Goal: Task Accomplishment & Management: Complete application form

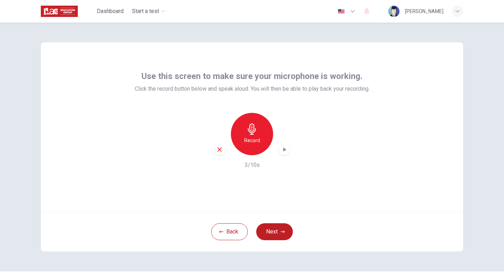
scroll to position [7, 0]
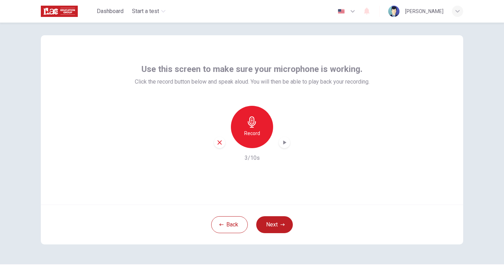
drag, startPoint x: 322, startPoint y: 49, endPoint x: 265, endPoint y: 61, distance: 58.7
click at [322, 49] on div "Use this screen to make sure your microphone is working. Click the record butto…" at bounding box center [252, 119] width 423 height 169
click at [255, 126] on icon "button" at bounding box center [252, 121] width 11 height 11
click at [256, 120] on icon "button" at bounding box center [252, 121] width 11 height 11
click at [286, 144] on div "button" at bounding box center [284, 142] width 11 height 11
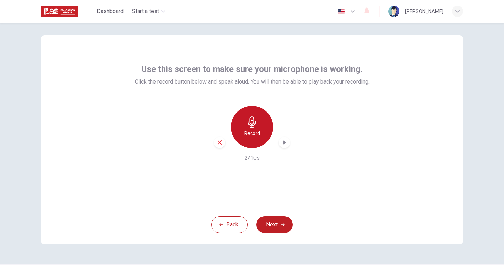
click at [244, 124] on div "Record" at bounding box center [252, 127] width 42 height 42
click at [251, 125] on icon "button" at bounding box center [252, 121] width 11 height 11
click at [281, 141] on icon "button" at bounding box center [284, 142] width 7 height 7
click at [247, 127] on icon "button" at bounding box center [252, 121] width 11 height 11
click at [257, 129] on div "Stop" at bounding box center [252, 127] width 42 height 42
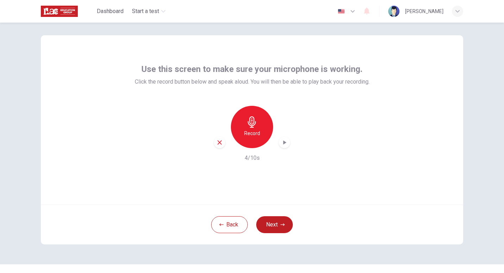
click at [283, 139] on icon "button" at bounding box center [284, 142] width 7 height 7
click at [251, 120] on icon "button" at bounding box center [252, 121] width 11 height 11
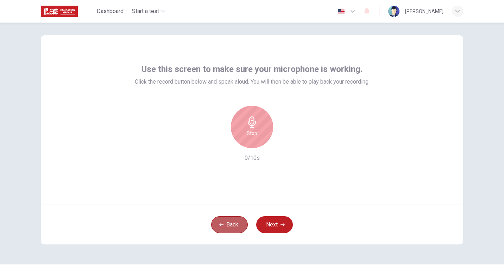
click at [224, 226] on button "Back" at bounding box center [229, 224] width 37 height 17
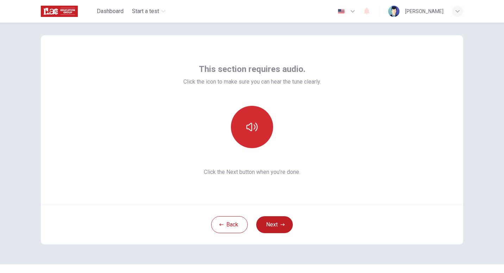
click at [252, 128] on icon "button" at bounding box center [252, 126] width 11 height 11
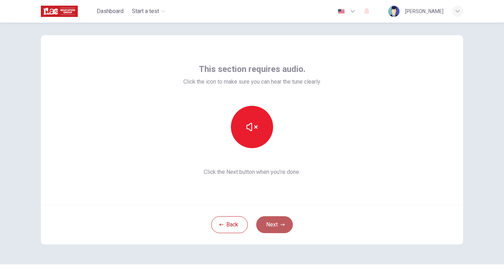
click at [285, 232] on button "Next" at bounding box center [274, 224] width 37 height 17
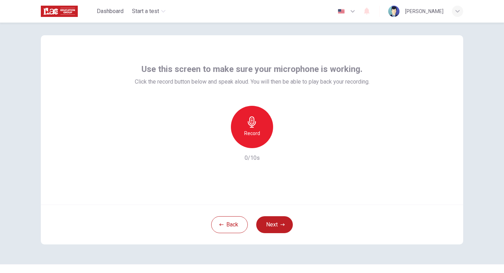
drag, startPoint x: 255, startPoint y: 133, endPoint x: 364, endPoint y: 134, distance: 108.8
click at [255, 133] on h6 "Record" at bounding box center [252, 133] width 16 height 8
click at [260, 134] on div "Stop" at bounding box center [252, 127] width 42 height 42
click at [281, 143] on icon "button" at bounding box center [284, 142] width 7 height 7
click at [284, 143] on icon "button" at bounding box center [285, 142] width 3 height 4
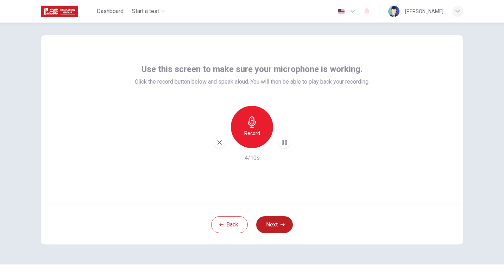
click at [255, 140] on div "Record" at bounding box center [252, 127] width 42 height 42
click at [260, 133] on div "Stop" at bounding box center [252, 127] width 42 height 42
click at [285, 144] on icon "button" at bounding box center [284, 142] width 7 height 7
click at [250, 135] on h6 "Record" at bounding box center [252, 133] width 16 height 8
click at [259, 134] on div "Stop" at bounding box center [252, 127] width 42 height 42
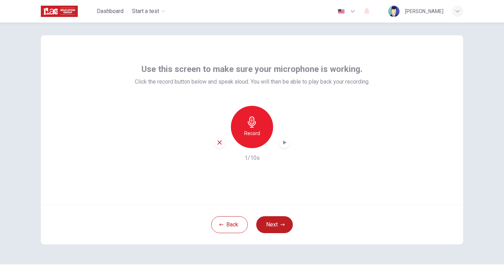
click at [288, 146] on div "Record 1/10s" at bounding box center [252, 134] width 235 height 56
click at [284, 144] on icon "button" at bounding box center [284, 142] width 7 height 7
click at [256, 137] on div "Record" at bounding box center [252, 127] width 42 height 42
click at [253, 131] on h6 "Stop" at bounding box center [252, 133] width 11 height 8
click at [284, 144] on icon "button" at bounding box center [284, 142] width 7 height 7
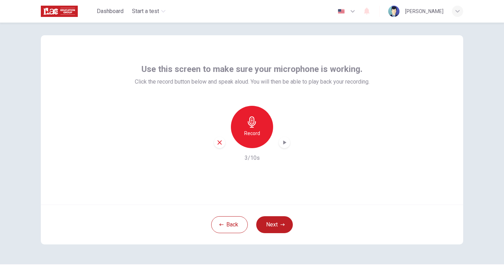
click at [239, 115] on div "Record" at bounding box center [252, 127] width 42 height 42
click at [266, 122] on div "Stop" at bounding box center [252, 127] width 42 height 42
click at [284, 141] on icon "button" at bounding box center [284, 142] width 7 height 7
click at [218, 143] on icon "button" at bounding box center [220, 142] width 4 height 4
click at [233, 232] on button "Back" at bounding box center [229, 224] width 37 height 17
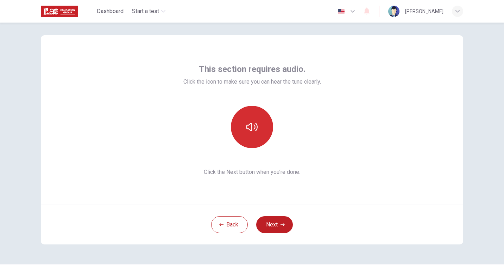
click at [252, 125] on icon "button" at bounding box center [252, 126] width 11 height 11
drag, startPoint x: 275, startPoint y: 220, endPoint x: 275, endPoint y: 211, distance: 9.2
click at [275, 219] on button "Next" at bounding box center [274, 224] width 37 height 17
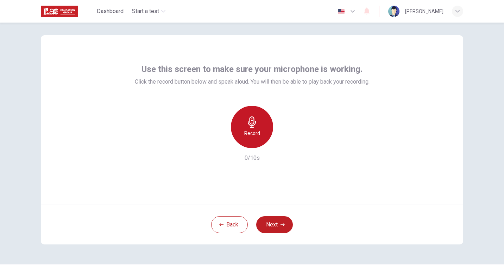
click at [248, 124] on icon "button" at bounding box center [252, 121] width 8 height 11
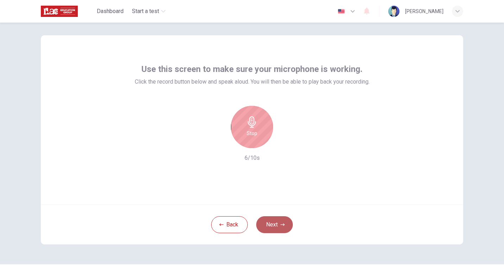
click at [278, 225] on button "Next" at bounding box center [274, 224] width 37 height 17
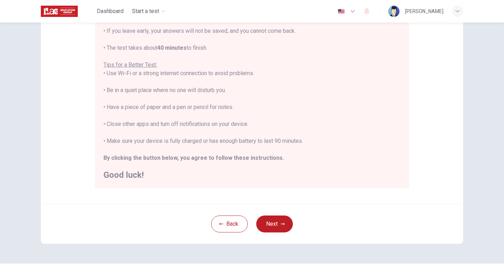
scroll to position [119, 0]
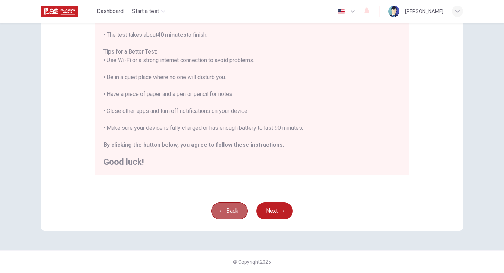
click at [238, 205] on button "Back" at bounding box center [229, 210] width 37 height 17
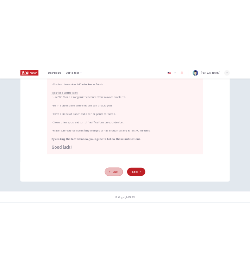
scroll to position [21, 0]
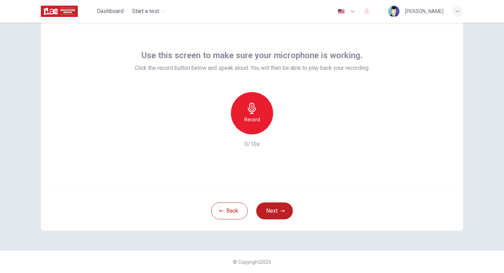
click at [255, 118] on h6 "Record" at bounding box center [252, 119] width 16 height 8
click at [255, 117] on h6 "Stop" at bounding box center [252, 119] width 11 height 8
click at [286, 129] on icon "button" at bounding box center [284, 128] width 7 height 7
click at [255, 126] on div "Record" at bounding box center [252, 113] width 42 height 42
click at [262, 112] on div "Stop" at bounding box center [252, 113] width 42 height 42
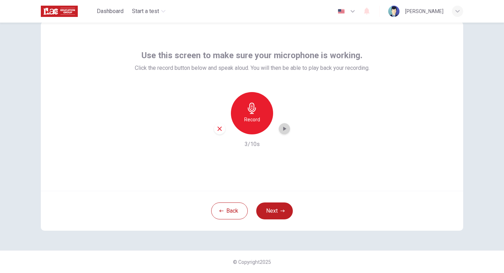
click at [281, 128] on icon "button" at bounding box center [284, 128] width 7 height 7
click at [253, 119] on h6 "Record" at bounding box center [252, 119] width 16 height 8
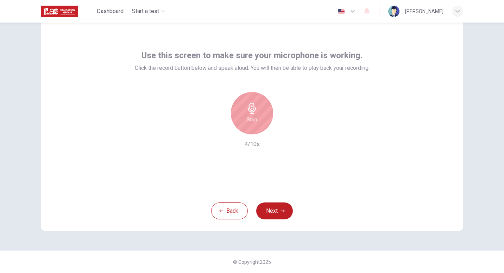
click at [254, 110] on icon "button" at bounding box center [252, 107] width 11 height 11
click at [284, 129] on icon "button" at bounding box center [285, 128] width 3 height 4
click at [250, 109] on icon "button" at bounding box center [252, 107] width 11 height 11
click at [255, 109] on icon "button" at bounding box center [252, 107] width 11 height 11
click at [278, 123] on div "Record" at bounding box center [252, 113] width 76 height 42
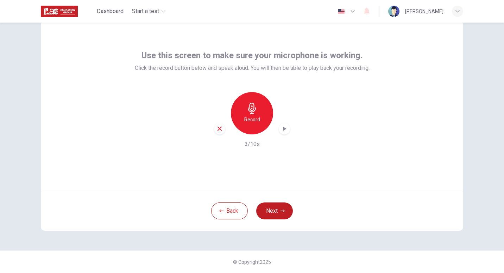
click at [281, 127] on icon "button" at bounding box center [284, 128] width 7 height 7
click at [427, 102] on div "Use this screen to make sure your microphone is working. Click the record butto…" at bounding box center [252, 105] width 423 height 169
click at [235, 211] on button "Back" at bounding box center [229, 210] width 37 height 17
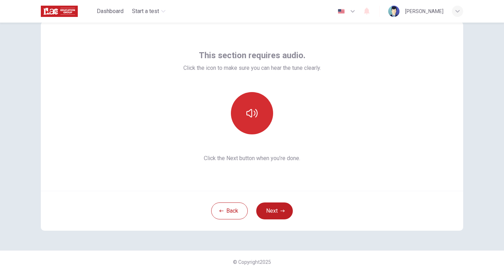
click at [260, 117] on button "button" at bounding box center [252, 113] width 42 height 42
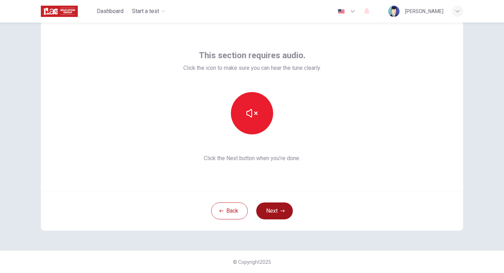
click at [281, 210] on icon "button" at bounding box center [283, 211] width 4 height 4
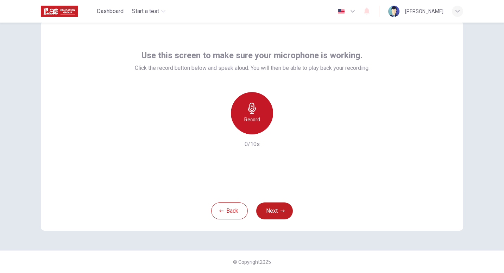
click at [253, 112] on icon "button" at bounding box center [252, 107] width 11 height 11
click at [253, 117] on h6 "Stop" at bounding box center [252, 119] width 11 height 8
click at [284, 130] on icon "button" at bounding box center [285, 128] width 3 height 4
click at [259, 121] on div "Record" at bounding box center [252, 113] width 42 height 42
click at [259, 121] on div "Stop" at bounding box center [252, 113] width 42 height 42
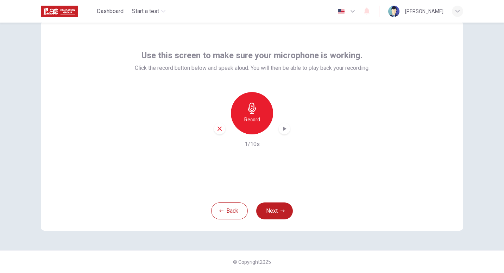
click at [282, 125] on icon "button" at bounding box center [284, 128] width 7 height 7
click at [260, 120] on div "Record" at bounding box center [252, 113] width 42 height 42
click at [260, 116] on div "Stop" at bounding box center [252, 113] width 42 height 42
click at [286, 130] on div "button" at bounding box center [284, 128] width 11 height 11
click at [250, 116] on h6 "Record" at bounding box center [252, 119] width 16 height 8
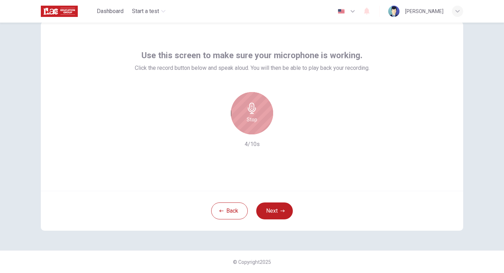
click at [253, 113] on icon "button" at bounding box center [252, 107] width 11 height 11
click at [279, 126] on div "button" at bounding box center [284, 128] width 11 height 11
click at [218, 130] on icon "button" at bounding box center [220, 128] width 6 height 6
click at [250, 118] on h6 "Record" at bounding box center [252, 119] width 16 height 8
click at [257, 113] on div "Stop" at bounding box center [252, 113] width 42 height 42
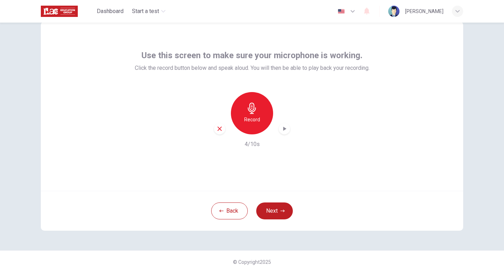
click at [282, 126] on icon "button" at bounding box center [284, 128] width 7 height 7
click at [433, 144] on div "Use this screen to make sure your microphone is working. Click the record butto…" at bounding box center [252, 105] width 423 height 169
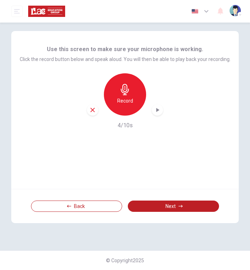
scroll to position [0, 0]
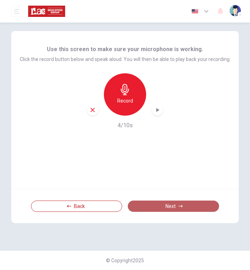
click at [161, 207] on button "Next" at bounding box center [173, 205] width 91 height 11
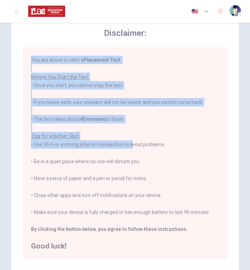
scroll to position [71, 0]
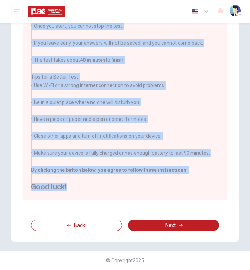
drag, startPoint x: 32, startPoint y: 72, endPoint x: 98, endPoint y: 191, distance: 136.5
click at [98, 191] on div "You are about to start a Placement Test . Before You Start the Test: • Once you…" at bounding box center [125, 93] width 205 height 211
copy div "You are about to start a Placement Test . Before You Start the Test: • Once you…"
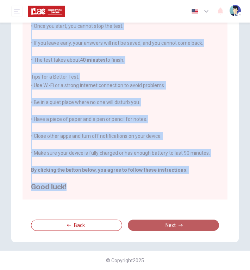
click at [147, 224] on button "Next" at bounding box center [173, 224] width 91 height 11
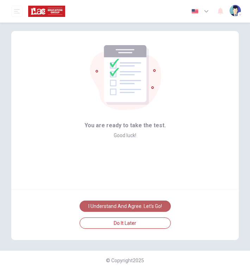
click at [159, 203] on button "I understand and agree. Let’s go!" at bounding box center [125, 205] width 91 height 11
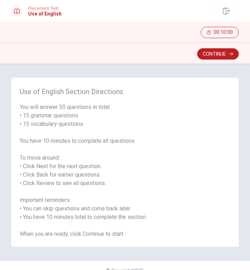
drag, startPoint x: 20, startPoint y: 92, endPoint x: 91, endPoint y: 119, distance: 75.7
click at [100, 120] on div "Use of English Section Directions You will answer 30 questions in total: • 15 g…" at bounding box center [125, 161] width 228 height 169
drag, startPoint x: 25, startPoint y: 99, endPoint x: 53, endPoint y: 132, distance: 43.4
click at [67, 117] on div "Use of English Section Directions You will answer 30 questions in total: • 15 g…" at bounding box center [125, 161] width 228 height 169
drag, startPoint x: 53, startPoint y: 132, endPoint x: 161, endPoint y: 185, distance: 120.5
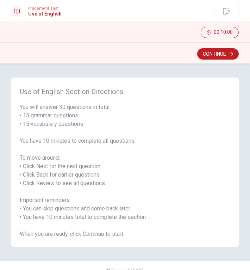
click at [137, 193] on span "You will answer 30 questions in total: • 15 grammar questions • 15 vocabulary q…" at bounding box center [125, 170] width 211 height 135
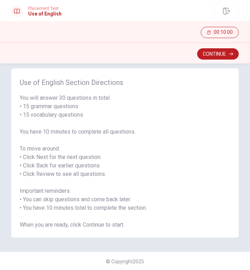
scroll to position [10, 0]
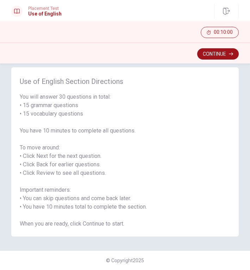
click at [223, 53] on button "Continue" at bounding box center [218, 53] width 42 height 11
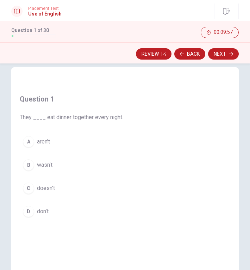
drag, startPoint x: 23, startPoint y: 118, endPoint x: 119, endPoint y: 118, distance: 96.9
click at [119, 118] on span "They ____ eat dinner together every night." at bounding box center [72, 117] width 104 height 8
click at [168, 166] on div "Question 1 They ____ eat dinner together every night. A aren’t B wasn’t C doesn…" at bounding box center [125, 149] width 228 height 164
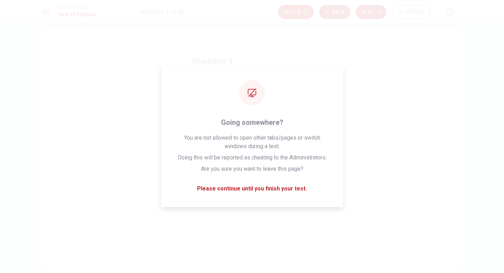
click at [285, 195] on div "Question 1 They ____ eat dinner together every night. A aren’t B wasn’t C doesn…" at bounding box center [252, 157] width 148 height 227
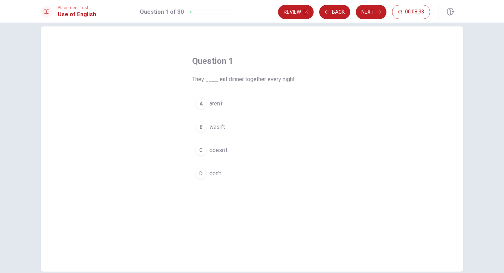
click at [200, 174] on div "D" at bounding box center [200, 173] width 11 height 11
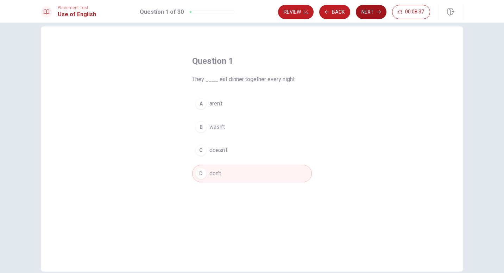
click at [379, 11] on icon "button" at bounding box center [379, 12] width 4 height 4
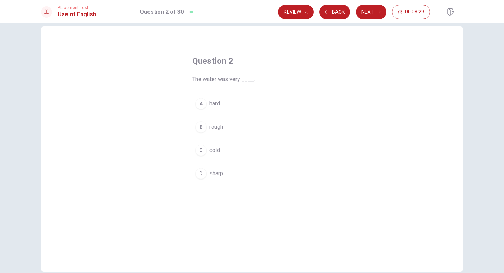
click at [200, 151] on div "C" at bounding box center [200, 149] width 11 height 11
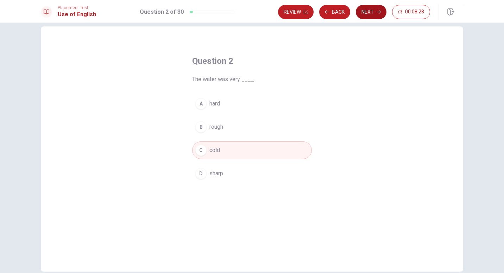
click at [369, 13] on button "Next" at bounding box center [371, 12] width 31 height 14
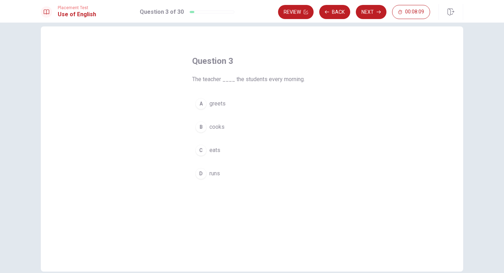
click at [200, 106] on div "A" at bounding box center [200, 103] width 11 height 11
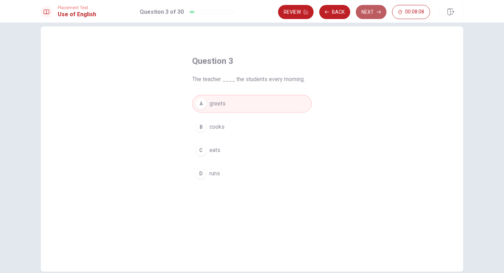
click at [376, 13] on button "Next" at bounding box center [371, 12] width 31 height 14
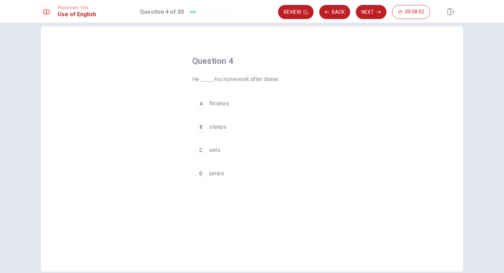
click at [202, 103] on div "A" at bounding box center [200, 103] width 11 height 11
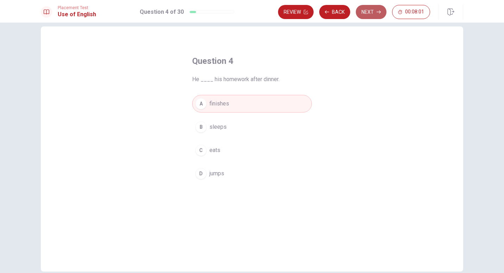
click at [367, 17] on button "Next" at bounding box center [371, 12] width 31 height 14
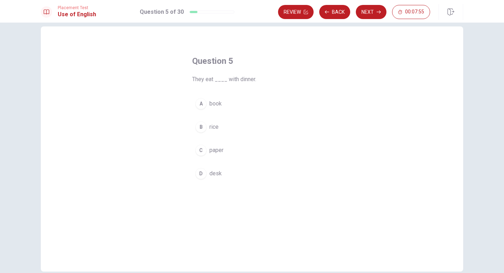
click at [201, 129] on div "B" at bounding box center [200, 126] width 11 height 11
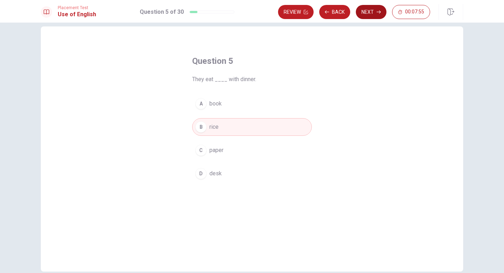
click at [370, 6] on button "Next" at bounding box center [371, 12] width 31 height 14
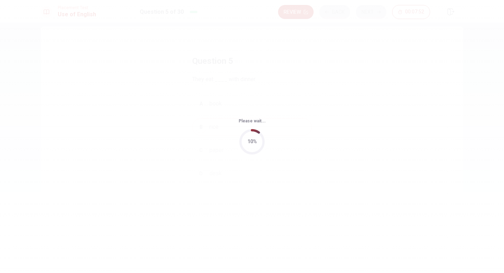
scroll to position [0, 0]
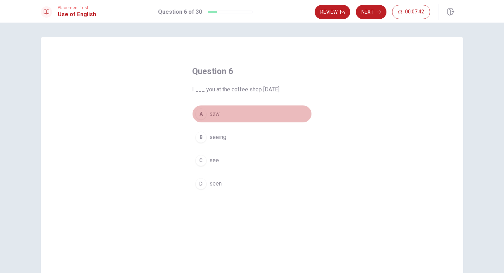
click at [201, 117] on div "A" at bounding box center [200, 113] width 11 height 11
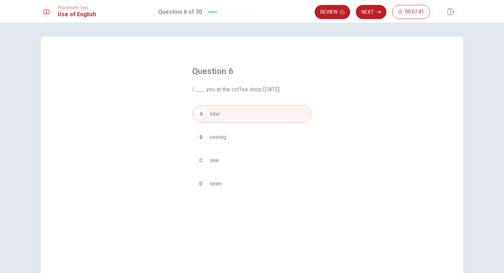
click at [379, 8] on button "Next" at bounding box center [371, 12] width 31 height 14
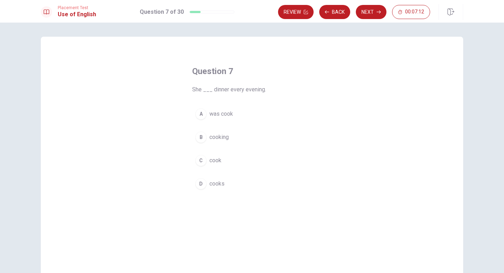
click at [197, 183] on div "D" at bounding box center [200, 183] width 11 height 11
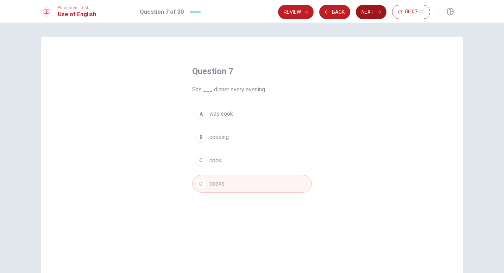
click at [369, 6] on button "Next" at bounding box center [371, 12] width 31 height 14
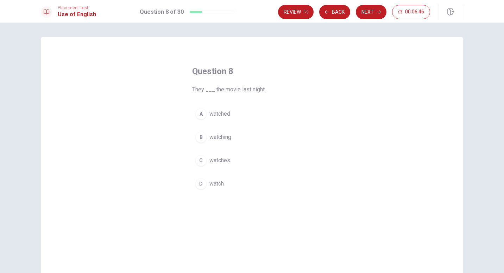
click at [201, 116] on div "A" at bounding box center [200, 113] width 11 height 11
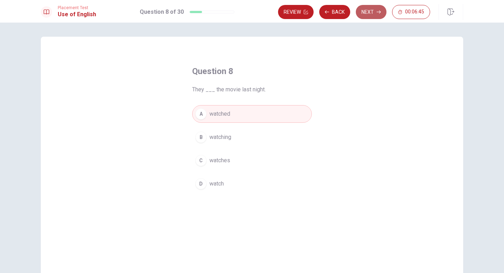
click at [381, 10] on button "Next" at bounding box center [371, 12] width 31 height 14
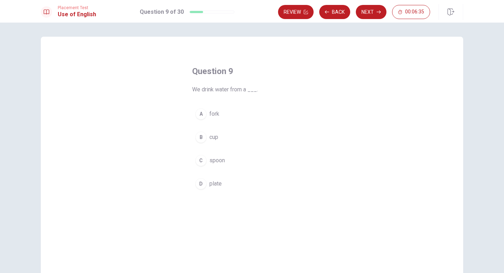
drag, startPoint x: 202, startPoint y: 138, endPoint x: 220, endPoint y: 130, distance: 19.9
click at [202, 138] on div "B" at bounding box center [200, 136] width 11 height 11
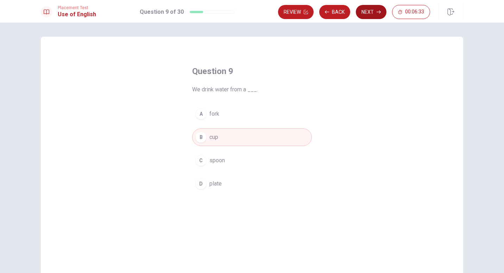
click at [371, 15] on button "Next" at bounding box center [371, 12] width 31 height 14
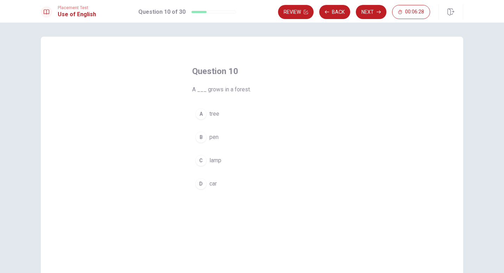
click at [202, 115] on div "A" at bounding box center [200, 113] width 11 height 11
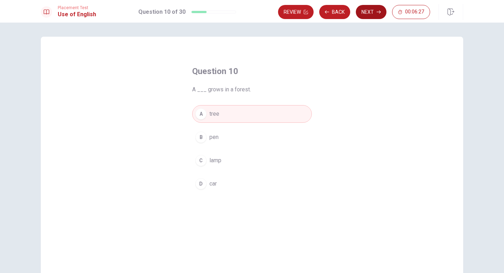
click at [365, 13] on button "Next" at bounding box center [371, 12] width 31 height 14
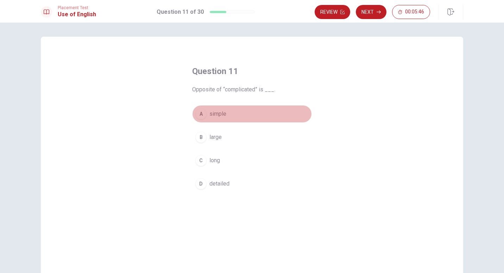
click at [200, 113] on div "A" at bounding box center [200, 113] width 11 height 11
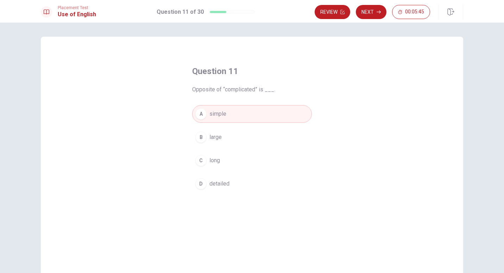
click at [369, 4] on div "Review Next 00:05:45" at bounding box center [389, 11] width 149 height 15
click at [371, 8] on button "Next" at bounding box center [371, 12] width 31 height 14
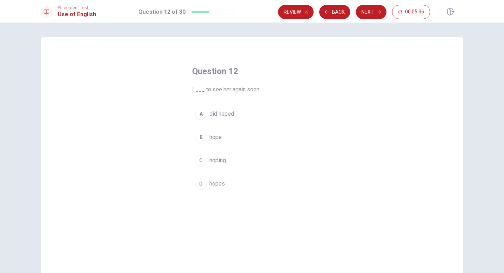
click at [200, 138] on div "B" at bounding box center [200, 136] width 11 height 11
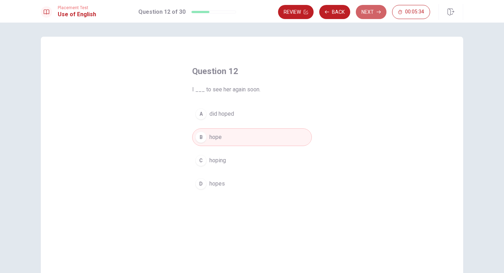
click at [368, 13] on button "Next" at bounding box center [371, 12] width 31 height 14
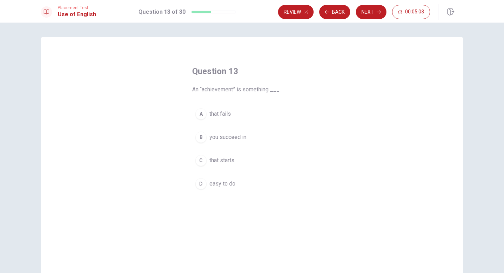
click at [204, 132] on button "B you succeed in" at bounding box center [252, 137] width 120 height 18
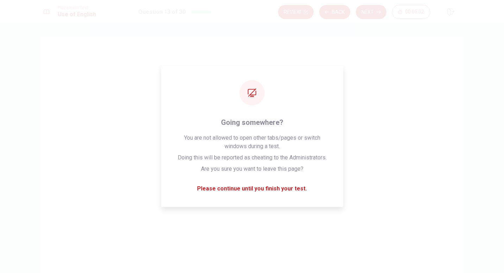
click at [372, 10] on button "Next" at bounding box center [371, 12] width 31 height 14
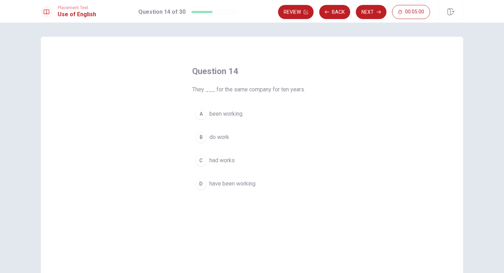
drag, startPoint x: 194, startPoint y: 89, endPoint x: 251, endPoint y: 96, distance: 57.5
click at [251, 96] on div "Question 14 They ___ for the same company for ten years. A been working B do wo…" at bounding box center [252, 128] width 148 height 149
click at [204, 182] on div "D" at bounding box center [200, 183] width 11 height 11
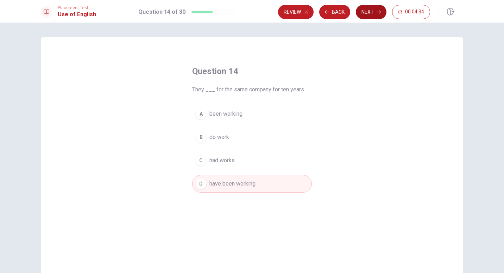
click at [361, 11] on button "Next" at bounding box center [371, 12] width 31 height 14
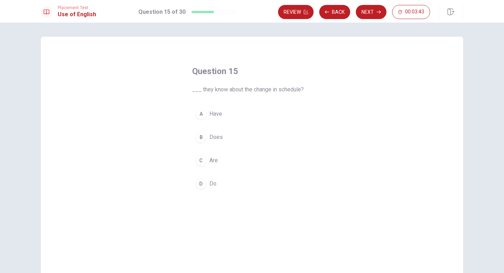
click at [201, 184] on div "D" at bounding box center [200, 183] width 11 height 11
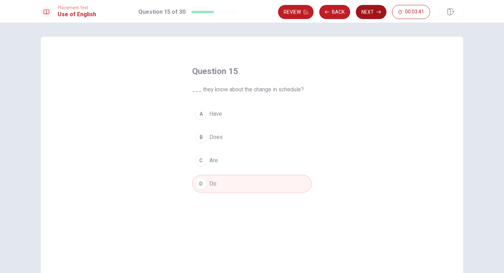
click at [369, 11] on button "Next" at bounding box center [371, 12] width 31 height 14
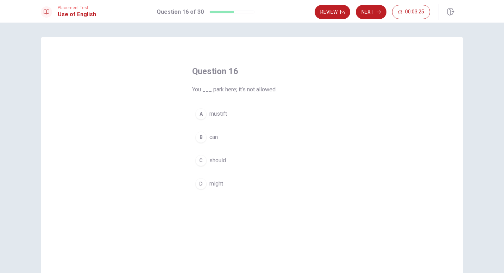
drag, startPoint x: 278, startPoint y: 90, endPoint x: 226, endPoint y: 90, distance: 51.1
click at [226, 90] on span "You ___ park here; it’s not allowed." at bounding box center [252, 89] width 120 height 8
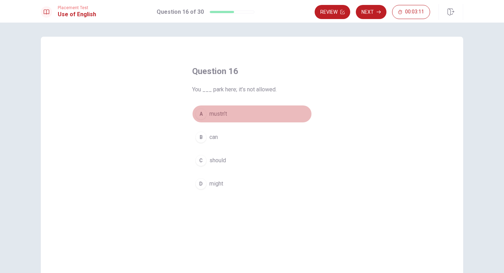
click at [202, 117] on div "A" at bounding box center [200, 113] width 11 height 11
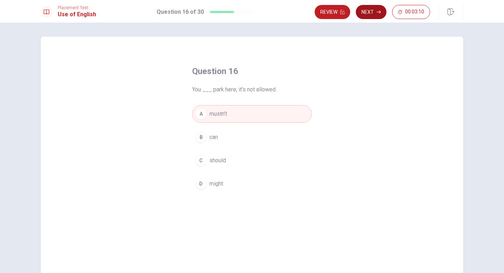
click at [380, 10] on icon "button" at bounding box center [379, 12] width 4 height 4
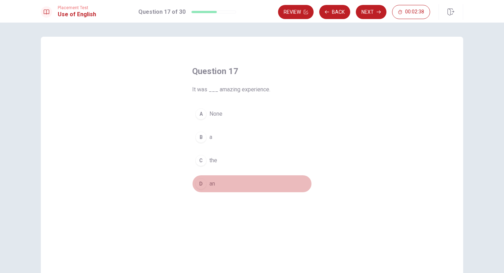
click at [198, 181] on div "D" at bounding box center [200, 183] width 11 height 11
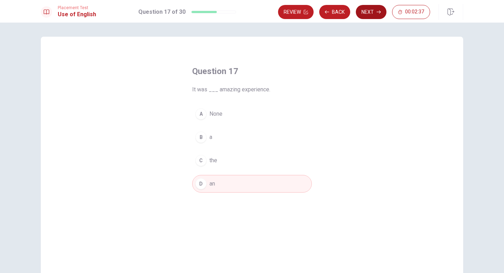
click at [383, 15] on button "Next" at bounding box center [371, 12] width 31 height 14
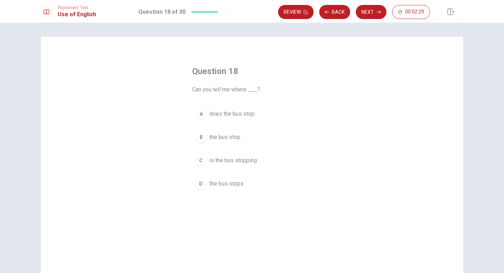
drag, startPoint x: 184, startPoint y: 91, endPoint x: 240, endPoint y: 90, distance: 56.0
click at [238, 90] on div "Question 18 Can you tell me where ___? A does the bus stop B the bus stop C is …" at bounding box center [252, 128] width 148 height 149
click at [200, 139] on div "B" at bounding box center [200, 136] width 11 height 11
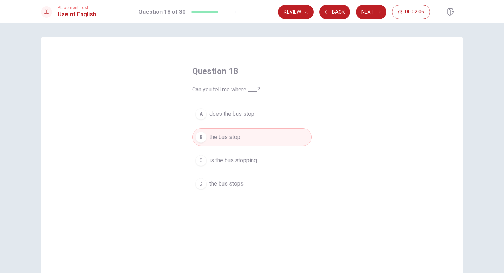
click at [374, 11] on button "Next" at bounding box center [371, 12] width 31 height 14
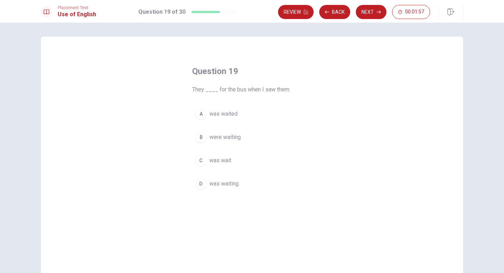
click at [199, 113] on div "A" at bounding box center [200, 113] width 11 height 11
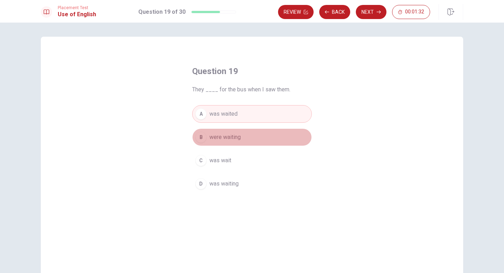
click at [199, 138] on div "B" at bounding box center [200, 136] width 11 height 11
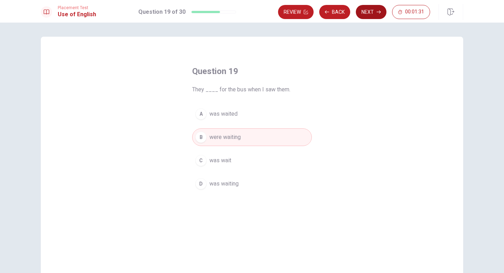
click at [361, 12] on button "Next" at bounding box center [371, 12] width 31 height 14
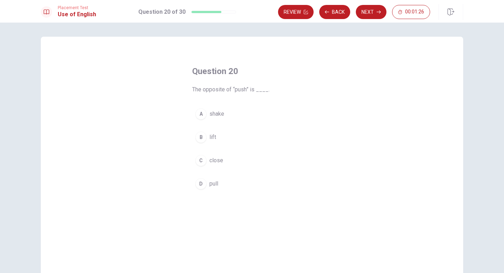
drag, startPoint x: 195, startPoint y: 91, endPoint x: 244, endPoint y: 91, distance: 49.3
click at [244, 91] on span "The opposite of “push” is ____." at bounding box center [252, 89] width 120 height 8
drag, startPoint x: 201, startPoint y: 183, endPoint x: 200, endPoint y: 179, distance: 4.3
click at [200, 183] on div "D" at bounding box center [200, 183] width 11 height 11
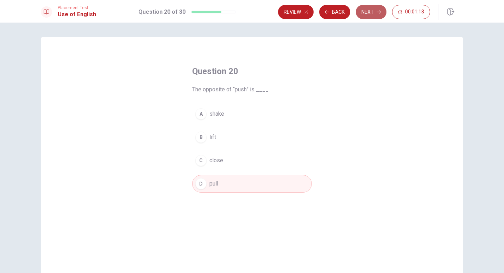
click at [380, 16] on button "Next" at bounding box center [371, 12] width 31 height 14
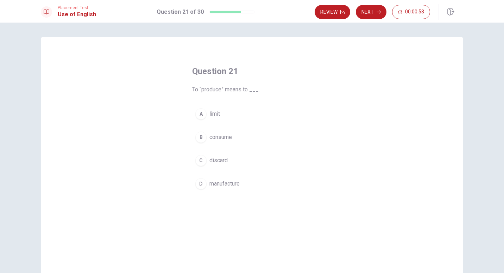
click at [199, 184] on div "D" at bounding box center [200, 183] width 11 height 11
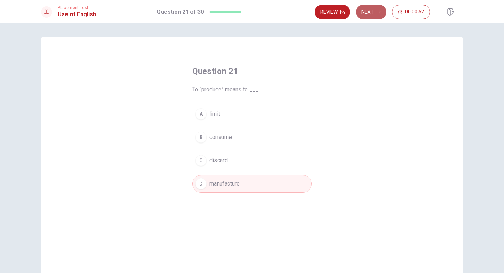
click at [378, 5] on button "Next" at bounding box center [371, 12] width 31 height 14
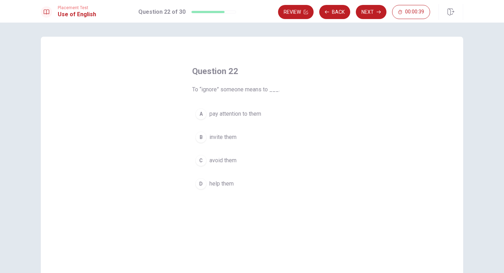
click at [202, 162] on div "C" at bounding box center [200, 160] width 11 height 11
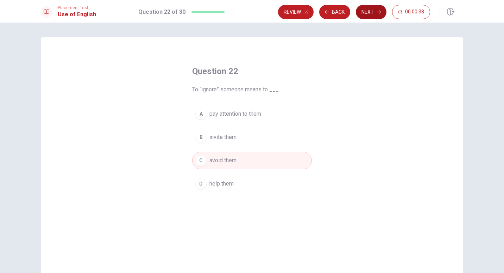
click at [372, 15] on button "Next" at bounding box center [371, 12] width 31 height 14
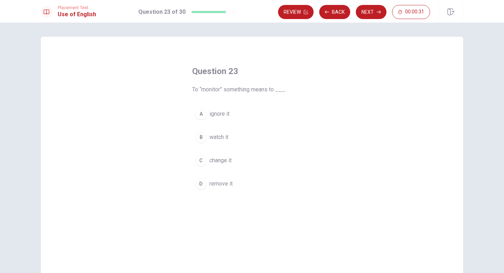
drag, startPoint x: 201, startPoint y: 91, endPoint x: 236, endPoint y: 91, distance: 35.2
click at [236, 91] on span "To “monitor” something means to ___." at bounding box center [252, 89] width 120 height 8
click at [201, 138] on div "B" at bounding box center [200, 136] width 11 height 11
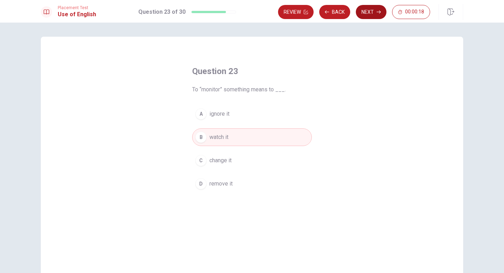
click at [373, 14] on button "Next" at bounding box center [371, 12] width 31 height 14
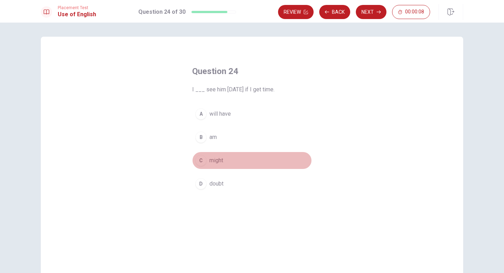
click at [201, 160] on div "C" at bounding box center [200, 160] width 11 height 11
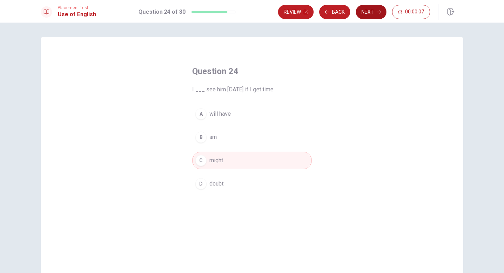
click at [369, 16] on button "Next" at bounding box center [371, 12] width 31 height 14
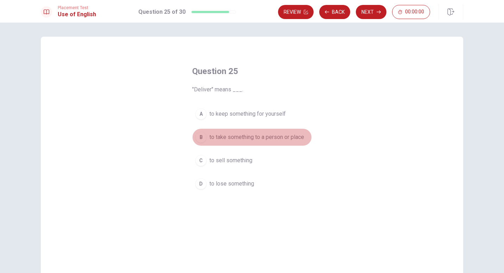
click at [203, 132] on button "B to take something to a person or place" at bounding box center [252, 137] width 120 height 18
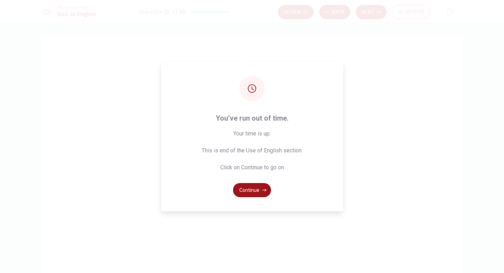
click at [257, 190] on button "Continue" at bounding box center [252, 190] width 38 height 14
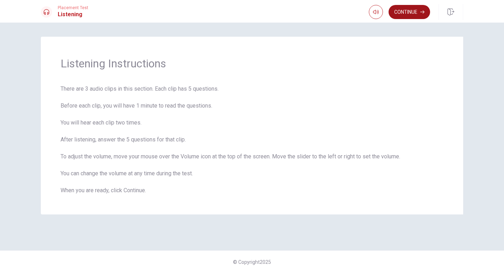
click at [411, 15] on button "Continue" at bounding box center [410, 12] width 42 height 14
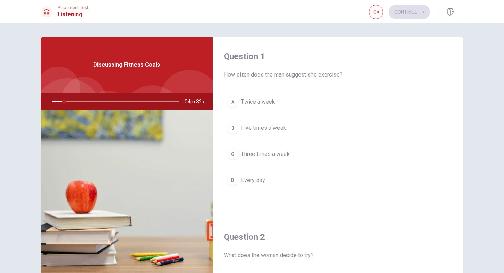
click at [53, 101] on div at bounding box center [114, 101] width 141 height 17
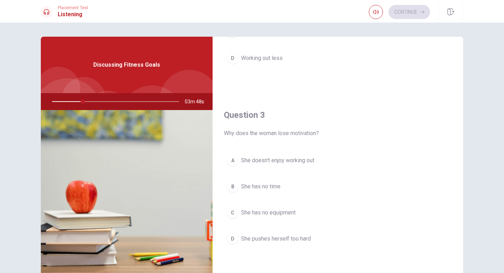
scroll to position [317, 0]
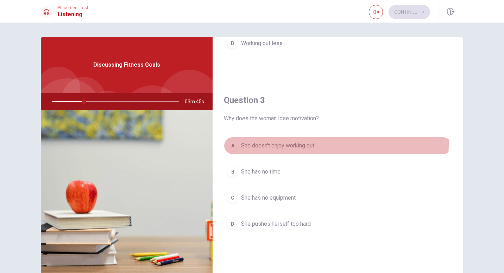
click at [293, 143] on span "She doesn’t enjoy working out" at bounding box center [277, 145] width 73 height 8
click at [292, 145] on span "She doesn’t enjoy working out" at bounding box center [277, 145] width 73 height 8
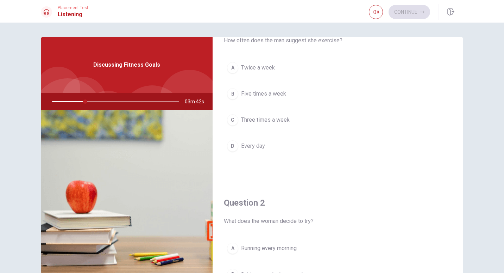
scroll to position [0, 0]
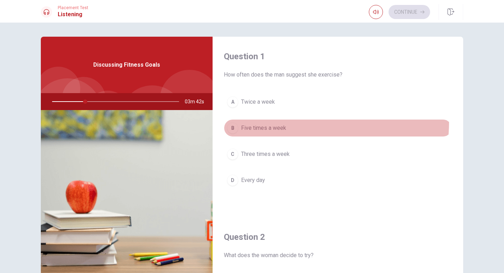
click at [250, 120] on button "B Five times a week" at bounding box center [338, 128] width 228 height 18
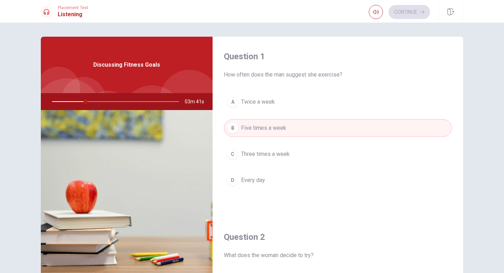
click at [250, 151] on span "Three times a week" at bounding box center [265, 154] width 49 height 8
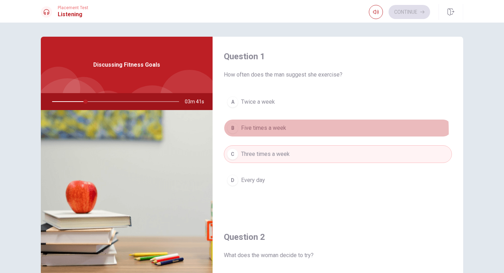
click at [256, 131] on span "Five times a week" at bounding box center [263, 128] width 45 height 8
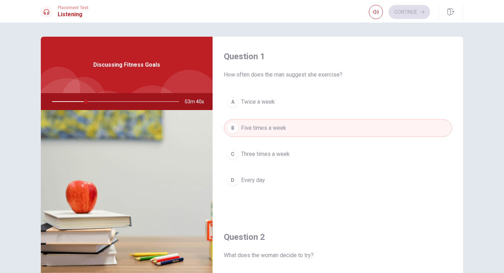
click at [263, 106] on button "A Twice a week" at bounding box center [338, 102] width 228 height 18
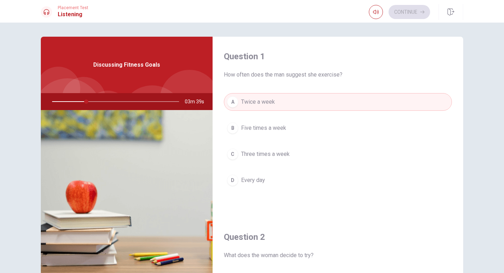
click at [262, 128] on span "Five times a week" at bounding box center [263, 128] width 45 height 8
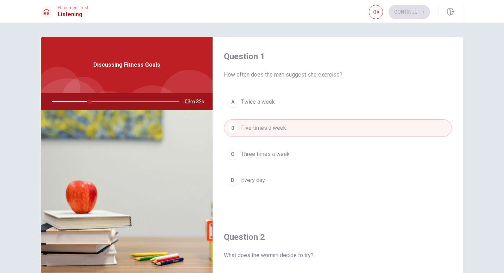
click at [349, 105] on button "A Twice a week" at bounding box center [338, 102] width 228 height 18
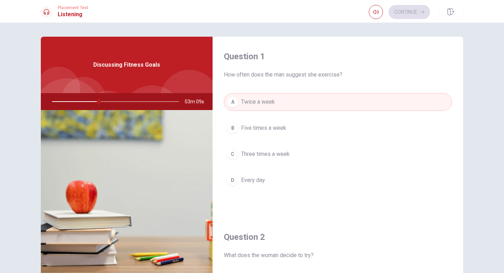
click at [295, 155] on button "C Three times a week" at bounding box center [338, 154] width 228 height 18
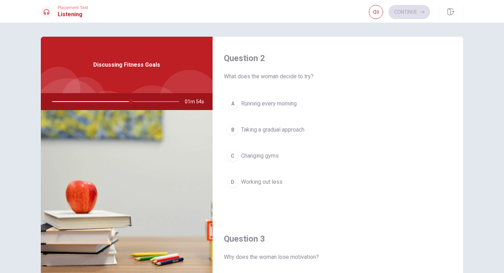
scroll to position [176, 0]
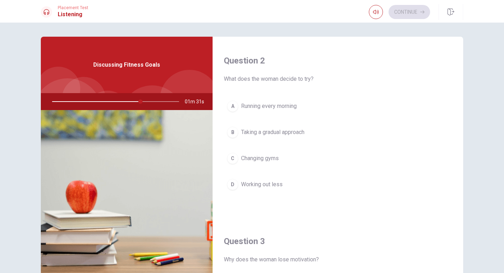
click at [275, 138] on button "B Taking a gradual approach" at bounding box center [338, 132] width 228 height 18
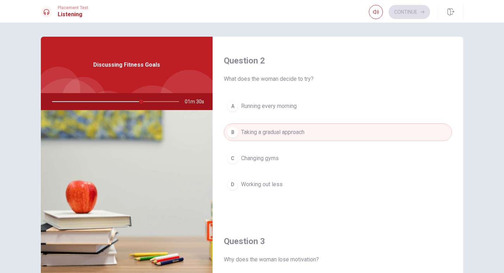
click at [263, 161] on span "Changing gyms" at bounding box center [260, 158] width 38 height 8
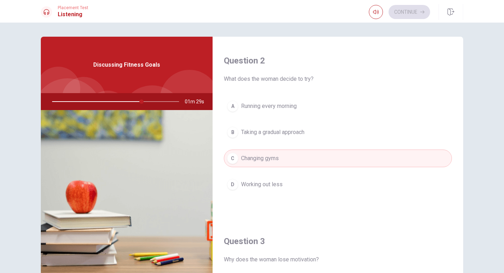
click at [354, 94] on div "Question 2 What does the woman decide to try? A Running every morning B Taking …" at bounding box center [338, 131] width 251 height 180
click at [358, 73] on div "Question 2 What does the woman decide to try?" at bounding box center [338, 69] width 228 height 28
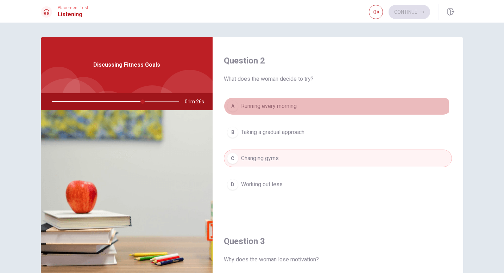
click at [290, 112] on button "A Running every morning" at bounding box center [338, 106] width 228 height 18
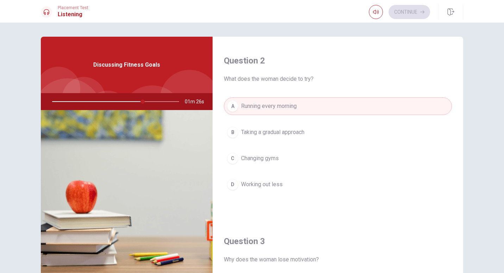
click at [285, 121] on div "A Running every morning B Taking a gradual approach C Changing gyms D Working o…" at bounding box center [338, 152] width 228 height 110
click at [285, 126] on button "B Taking a gradual approach" at bounding box center [338, 132] width 228 height 18
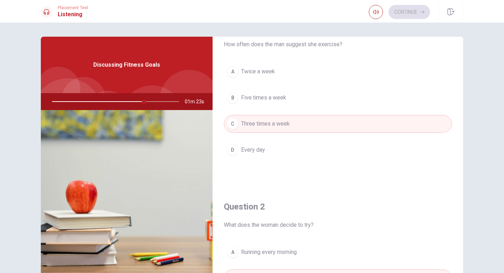
scroll to position [0, 0]
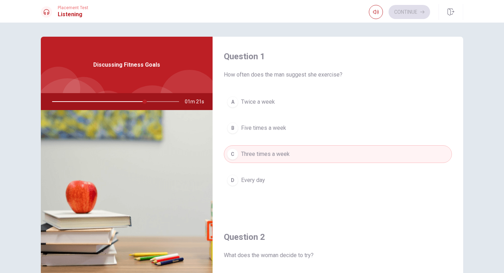
click at [279, 111] on div "A Twice a week B Five times a week C Three times a week D Every day" at bounding box center [338, 148] width 228 height 110
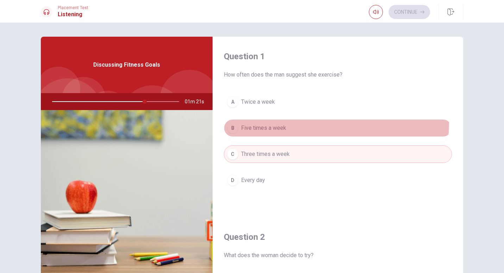
click at [282, 121] on button "B Five times a week" at bounding box center [338, 128] width 228 height 18
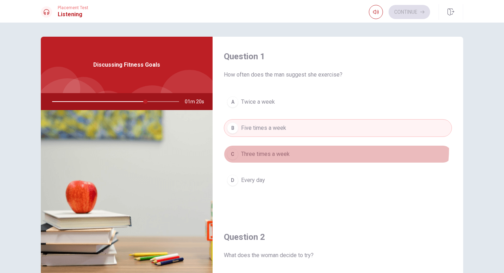
click at [278, 146] on button "C Three times a week" at bounding box center [338, 154] width 228 height 18
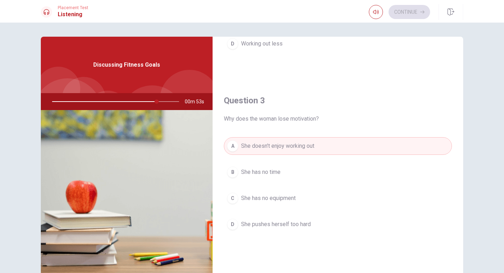
scroll to position [317, 0]
click at [303, 225] on span "She pushes herself too hard" at bounding box center [276, 223] width 70 height 8
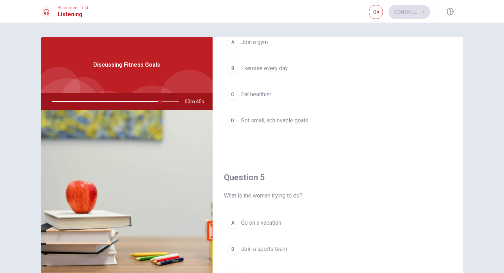
scroll to position [528, 0]
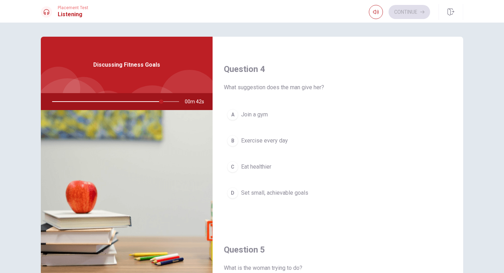
click at [278, 189] on span "Set small, achievable goals" at bounding box center [274, 192] width 67 height 8
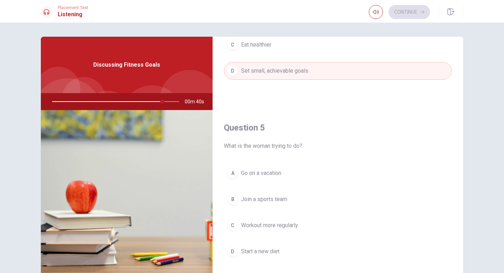
scroll to position [657, 0]
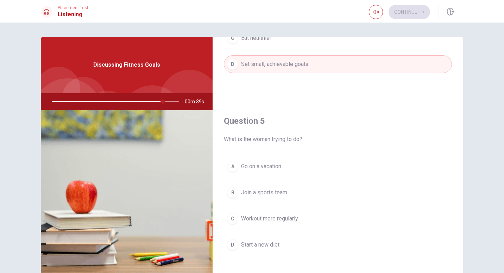
click at [277, 167] on span "Go on a vacation" at bounding box center [261, 166] width 40 height 8
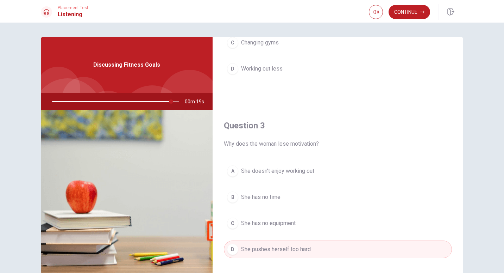
scroll to position [305, 0]
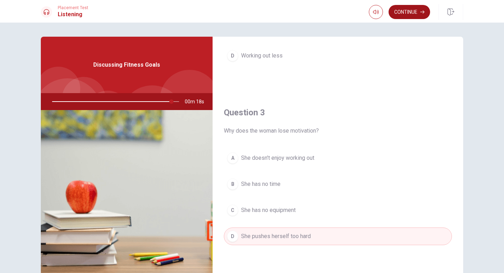
click at [412, 14] on button "Continue" at bounding box center [410, 12] width 42 height 14
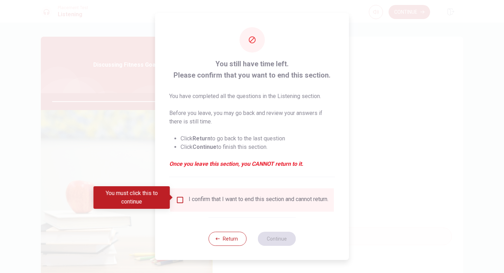
click at [181, 200] on input "You must click this to continue" at bounding box center [180, 199] width 8 height 8
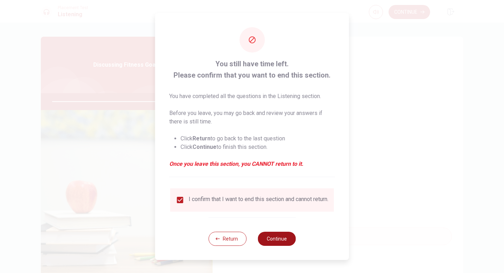
click at [280, 246] on button "Continue" at bounding box center [277, 238] width 38 height 14
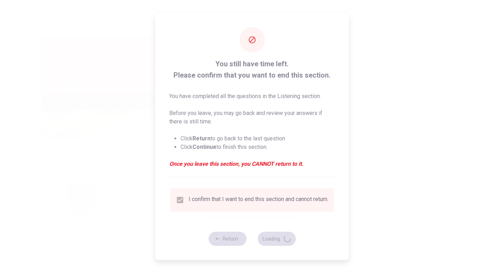
type input "0"
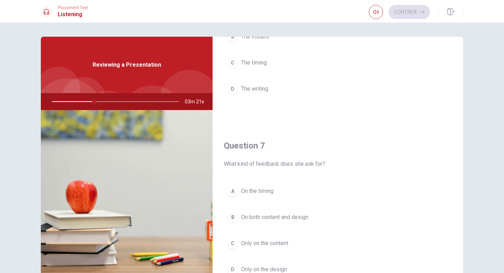
scroll to position [35, 0]
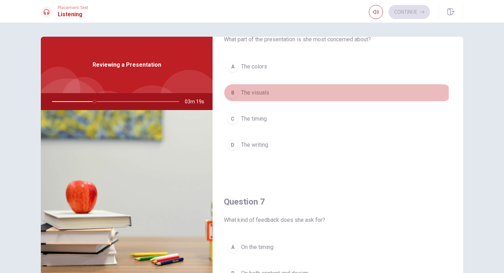
click at [227, 93] on div "B" at bounding box center [232, 92] width 11 height 11
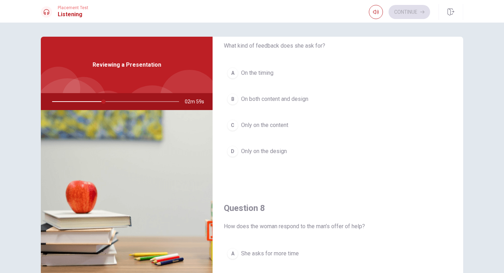
scroll to position [211, 0]
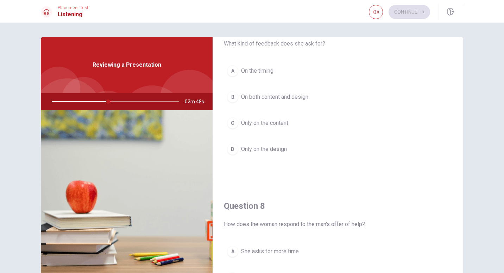
click at [277, 97] on span "On both content and design" at bounding box center [274, 97] width 67 height 8
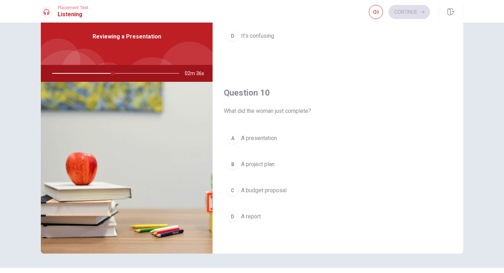
scroll to position [45, 0]
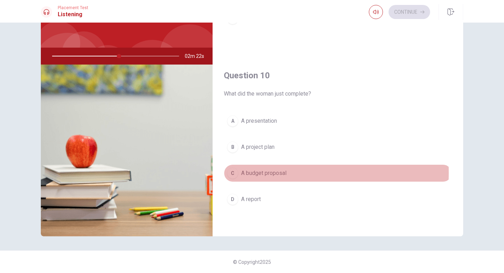
drag, startPoint x: 247, startPoint y: 173, endPoint x: 290, endPoint y: 172, distance: 43.0
click at [290, 172] on button "C A budget proposal" at bounding box center [338, 173] width 228 height 18
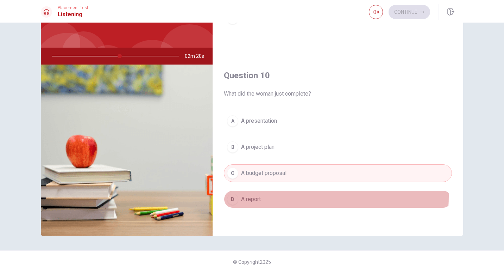
click at [279, 196] on button "D A report" at bounding box center [338, 199] width 228 height 18
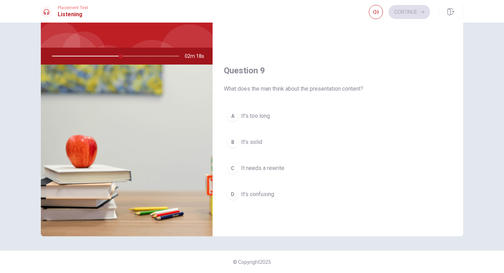
scroll to position [481, 0]
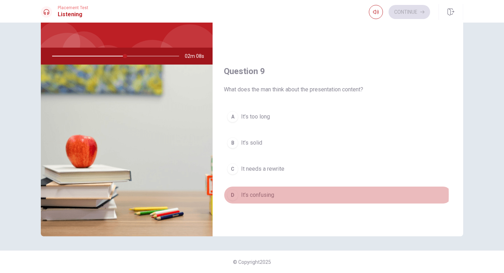
click at [277, 194] on button "D It’s confusing" at bounding box center [338, 195] width 228 height 18
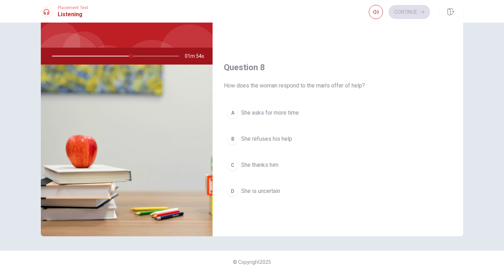
scroll to position [305, 0]
click at [235, 164] on div "C" at bounding box center [232, 164] width 11 height 11
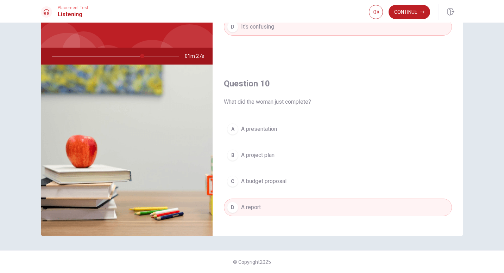
scroll to position [657, 0]
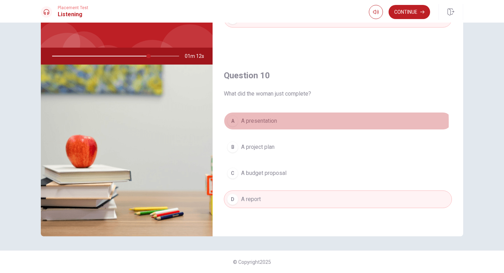
click at [233, 122] on div "A" at bounding box center [232, 120] width 11 height 11
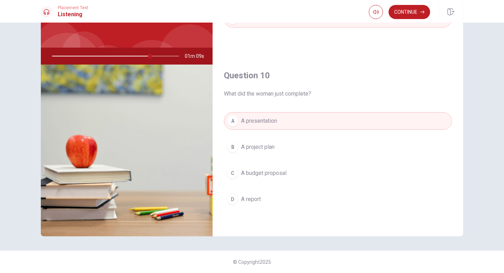
drag, startPoint x: 253, startPoint y: 198, endPoint x: 259, endPoint y: 194, distance: 7.3
click at [254, 197] on span "A report" at bounding box center [251, 199] width 20 height 8
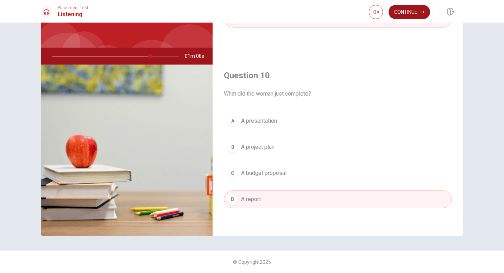
click at [404, 10] on button "Continue" at bounding box center [410, 12] width 42 height 14
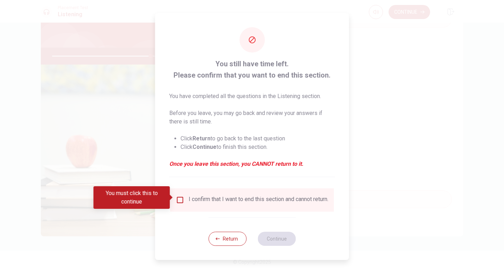
drag, startPoint x: 181, startPoint y: 195, endPoint x: 186, endPoint y: 197, distance: 4.5
click at [181, 195] on input "You must click this to continue" at bounding box center [180, 199] width 8 height 8
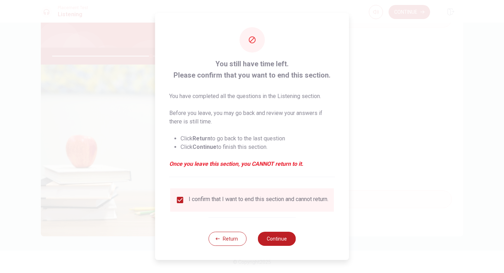
click at [261, 232] on div "Return Continue" at bounding box center [252, 238] width 87 height 43
click at [274, 240] on button "Continue" at bounding box center [277, 238] width 38 height 14
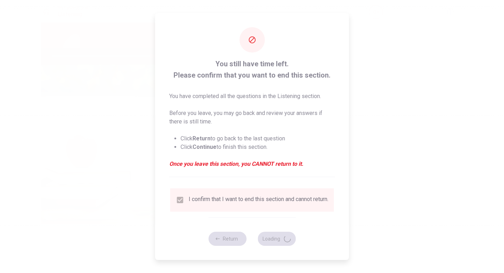
type input "79"
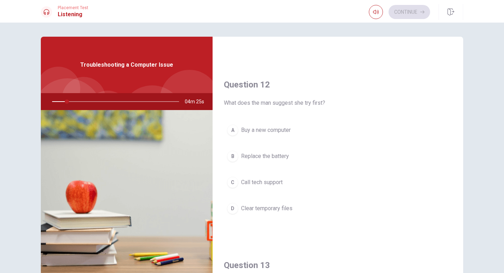
scroll to position [176, 0]
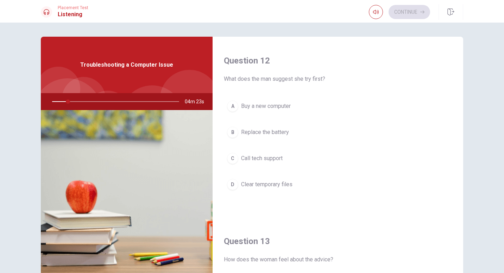
drag, startPoint x: 225, startPoint y: 79, endPoint x: 311, endPoint y: 84, distance: 86.4
click at [311, 84] on div "Question 12 What does the man suggest she try first? A Buy a new computer B Rep…" at bounding box center [338, 131] width 251 height 180
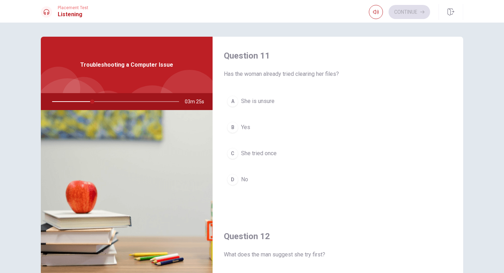
scroll to position [0, 0]
click at [229, 181] on div "D" at bounding box center [232, 179] width 11 height 11
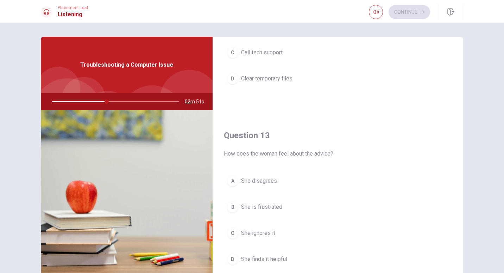
scroll to position [176, 0]
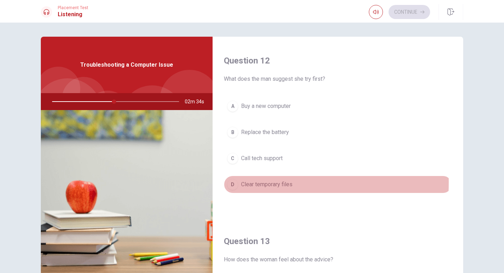
click at [232, 182] on div "D" at bounding box center [232, 184] width 11 height 11
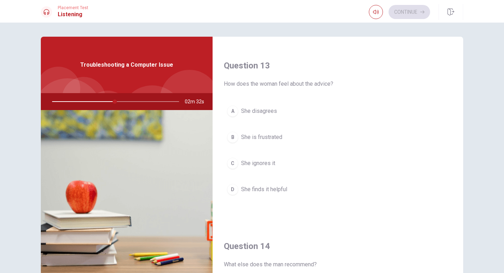
scroll to position [352, 0]
drag, startPoint x: 222, startPoint y: 81, endPoint x: 334, endPoint y: 84, distance: 111.7
click at [334, 84] on span "How does the woman feel about the advice?" at bounding box center [338, 83] width 228 height 8
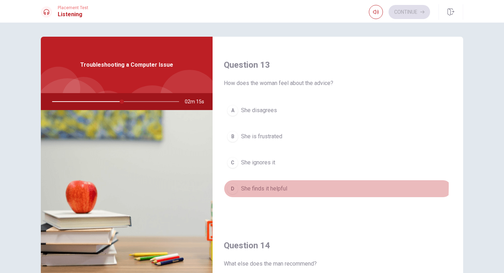
click at [234, 186] on div "D" at bounding box center [232, 188] width 11 height 11
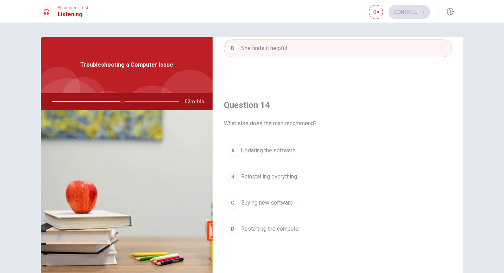
scroll to position [493, 0]
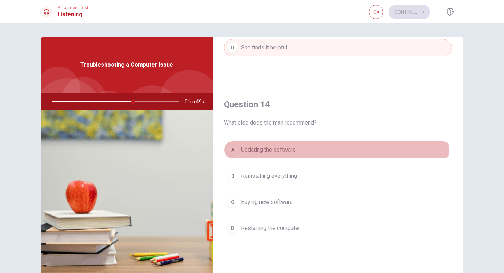
click at [275, 150] on span "Updating the software" at bounding box center [268, 149] width 55 height 8
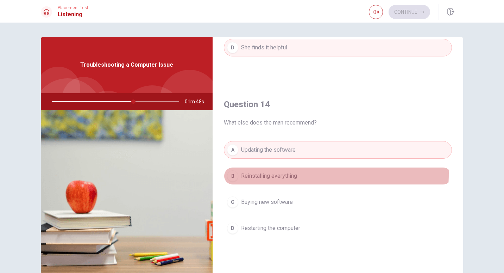
click at [277, 174] on span "Reinstalling everything" at bounding box center [269, 176] width 56 height 8
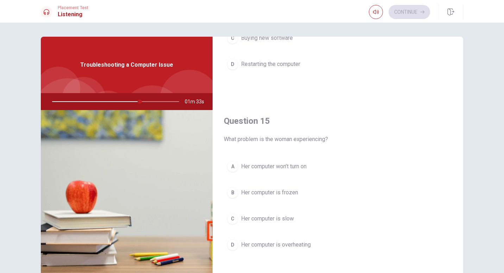
scroll to position [35, 0]
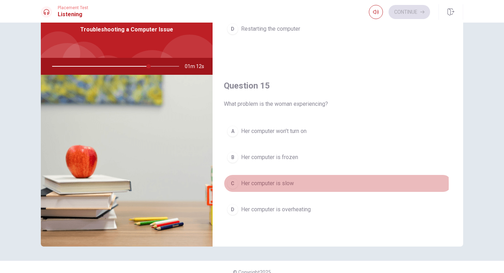
click at [230, 184] on div "C" at bounding box center [232, 183] width 11 height 11
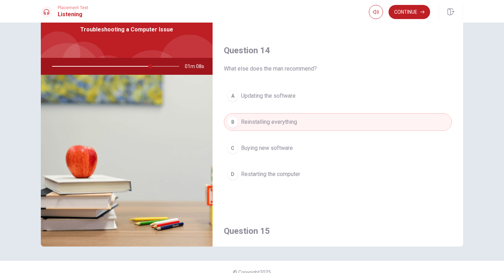
scroll to position [516, 0]
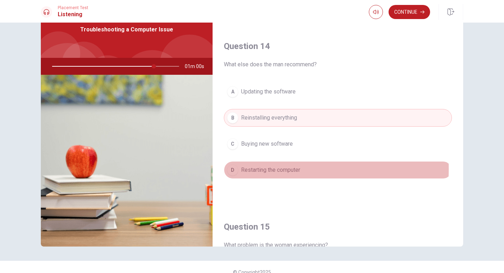
click at [229, 169] on div "D" at bounding box center [232, 169] width 11 height 11
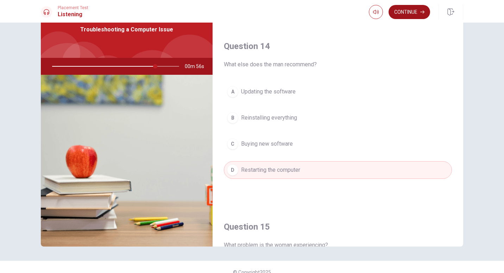
click at [423, 10] on icon "button" at bounding box center [423, 12] width 4 height 4
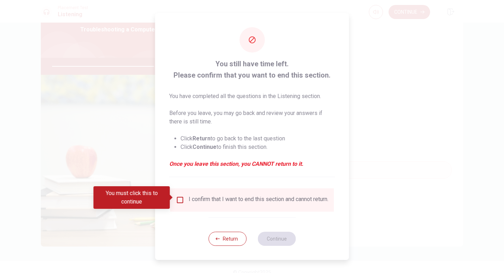
click at [182, 198] on input "You must click this to continue" at bounding box center [180, 199] width 8 height 8
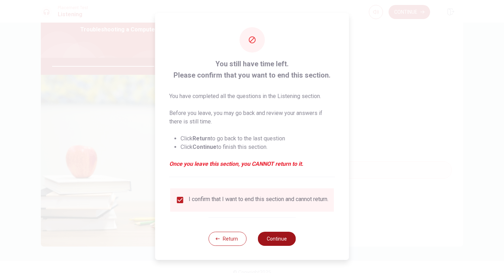
click at [270, 238] on button "Continue" at bounding box center [277, 238] width 38 height 14
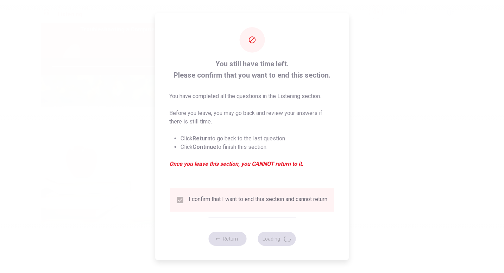
type input "83"
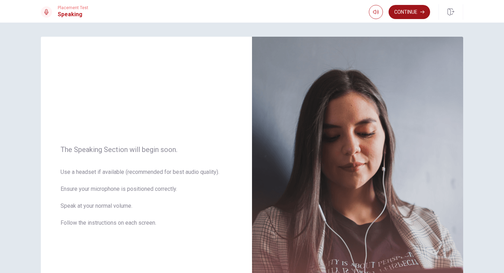
click at [407, 13] on button "Continue" at bounding box center [410, 12] width 42 height 14
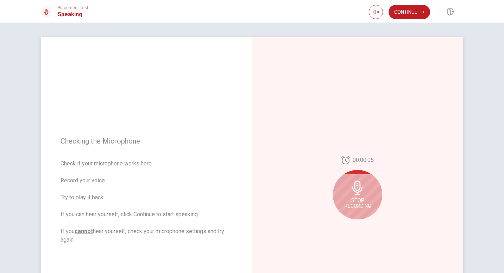
click at [355, 211] on div "Stop Recording" at bounding box center [357, 194] width 49 height 49
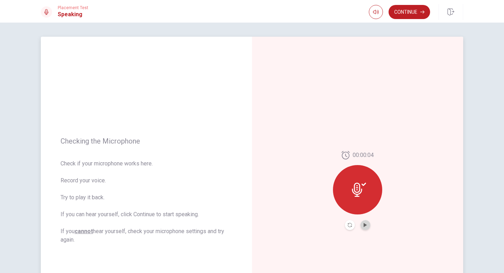
click at [366, 225] on button "Play Audio" at bounding box center [366, 225] width 10 height 10
click at [364, 204] on div at bounding box center [357, 189] width 49 height 49
click at [362, 194] on icon at bounding box center [359, 189] width 14 height 14
click at [364, 225] on icon "Pause Audio" at bounding box center [366, 225] width 4 height 4
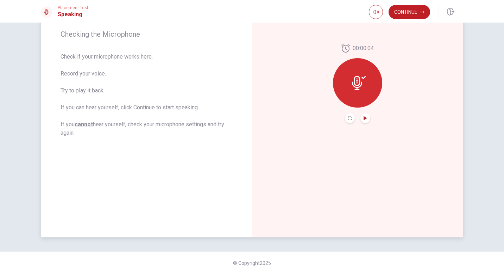
scroll to position [108, 0]
click at [423, 13] on icon "button" at bounding box center [423, 12] width 4 height 4
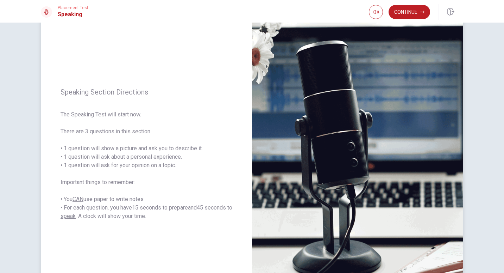
scroll to position [37, 0]
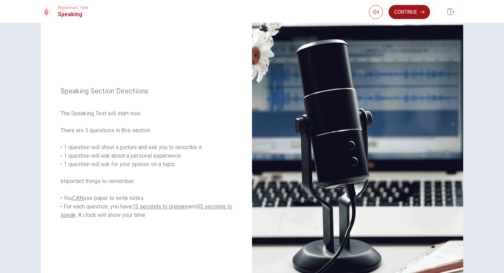
click at [415, 14] on button "Continue" at bounding box center [410, 12] width 42 height 14
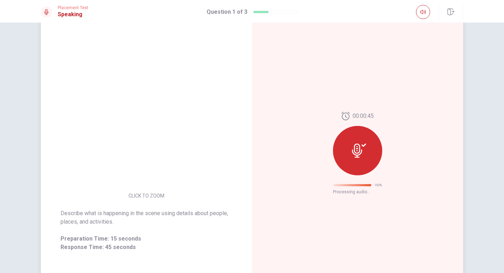
scroll to position [0, 0]
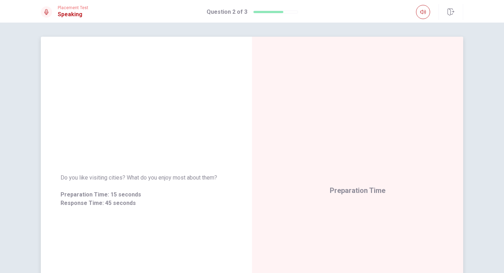
click at [107, 111] on div "Do you like visiting cities? What do you enjoy most about them? Preparation Tim…" at bounding box center [146, 190] width 211 height 307
click at [137, 108] on div "Do you like visiting cities? What do you enjoy most about them? Preparation Tim…" at bounding box center [146, 190] width 211 height 307
drag, startPoint x: 194, startPoint y: 179, endPoint x: 118, endPoint y: 178, distance: 75.7
click at [118, 178] on span "Do you like visiting cities? What do you enjoy most about them?" at bounding box center [147, 177] width 172 height 8
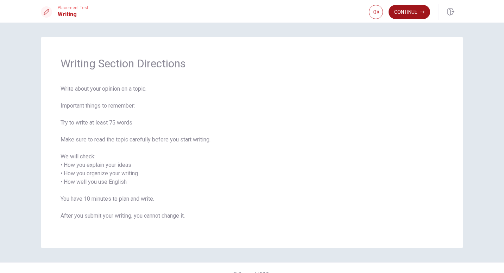
click at [415, 10] on button "Continue" at bounding box center [410, 12] width 42 height 14
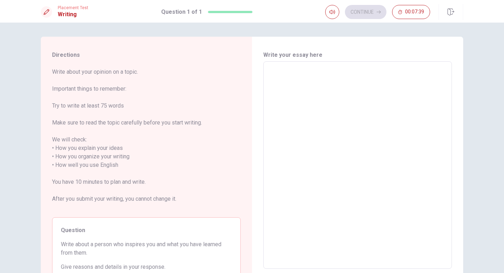
click at [322, 112] on textarea at bounding box center [357, 164] width 179 height 195
type textarea "ㅑ"
type textarea "x"
type textarea "I"
type textarea "x"
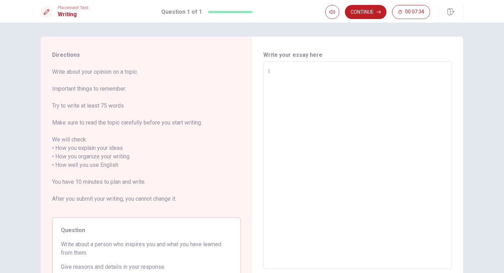
type textarea "I"
type textarea "x"
type textarea "I T"
type textarea "x"
type textarea "I TH"
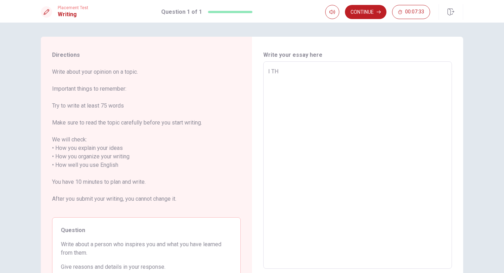
type textarea "x"
type textarea "I THI"
type textarea "x"
type textarea "I THIN"
type textarea "x"
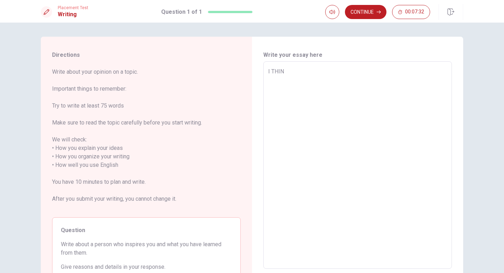
type textarea "I THINK"
type textarea "x"
type textarea "I THINK"
type textarea "x"
type textarea "I THINK"
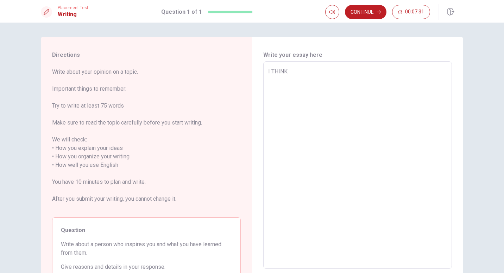
type textarea "x"
type textarea "I THIN"
type textarea "x"
type textarea "I THI"
type textarea "x"
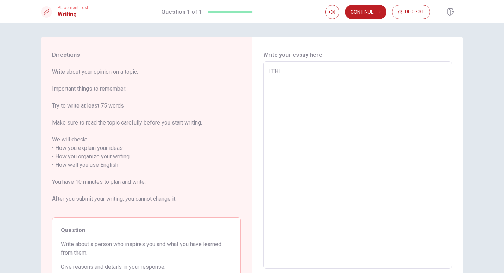
type textarea "I TH"
type textarea "x"
type textarea "I T"
type textarea "x"
type textarea "I"
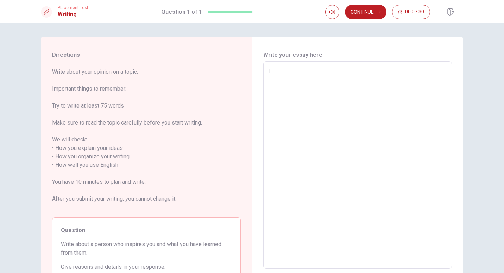
type textarea "x"
type textarea "I t"
type textarea "x"
type textarea "I th"
type textarea "x"
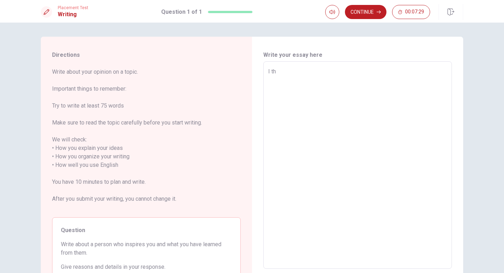
type textarea "I thi"
type textarea "x"
type textarea "I thin"
type textarea "x"
type textarea "I think"
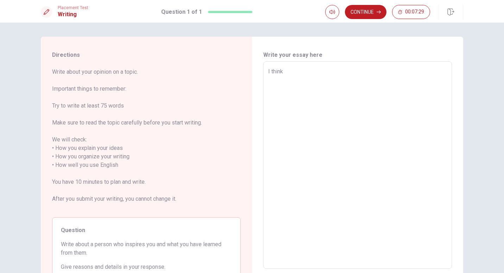
type textarea "x"
type textarea "I think"
type textarea "x"
type textarea "I think i"
type textarea "x"
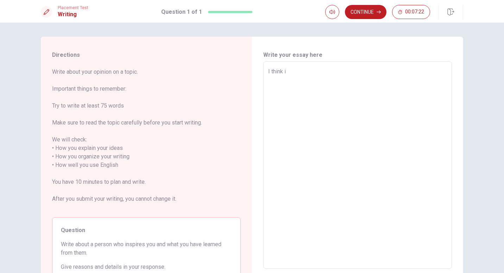
type textarea "I think it"
type textarea "x"
type textarea "I think it"
type textarea "x"
type textarea "I think it i"
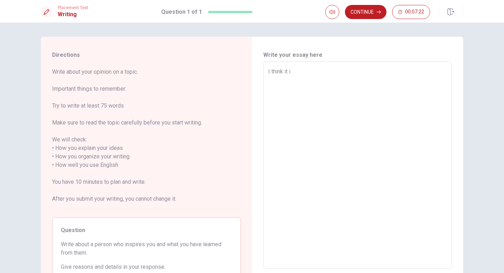
type textarea "x"
type textarea "I think it"
type textarea "x"
type textarea "I think it"
type textarea "x"
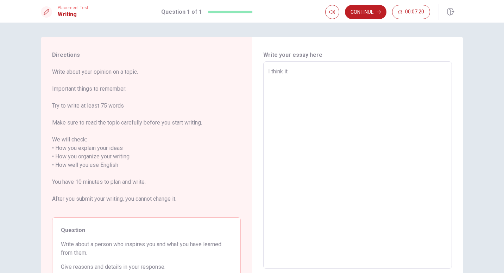
type textarea "I think it'"
type textarea "x"
type textarea "I think it's"
type textarea "x"
type textarea "I think it's"
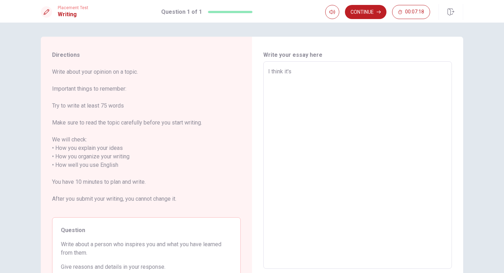
type textarea "x"
type textarea "I think it's a"
type textarea "x"
type textarea "I think it's al"
type textarea "x"
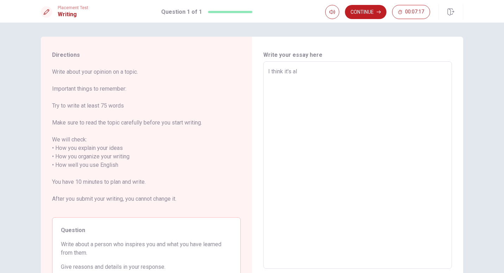
type textarea "I think it's all"
type textarea "x"
type textarea "I think it's all"
type textarea "x"
type textarea "I think it's all t"
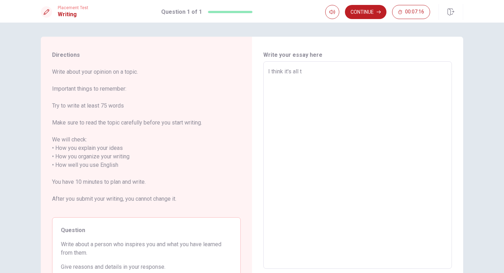
type textarea "x"
type textarea "I think it's all th"
type textarea "x"
type textarea "I think it's all thw"
type textarea "x"
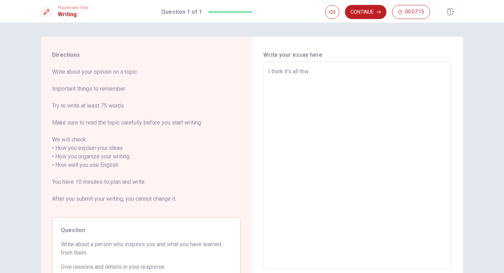
type textarea "I think it's all thw"
type textarea "x"
type textarea "I think it's all thw"
type textarea "x"
type textarea "I think it's all th"
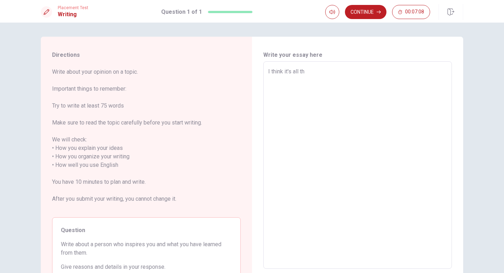
type textarea "x"
type textarea "I think it's all the"
type textarea "x"
type textarea "I think it's all the"
type textarea "x"
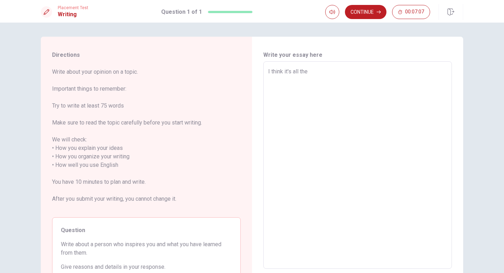
type textarea "I think it's all the p"
type textarea "x"
type textarea "I think it's all the po"
type textarea "x"
type textarea "I think it's all the por"
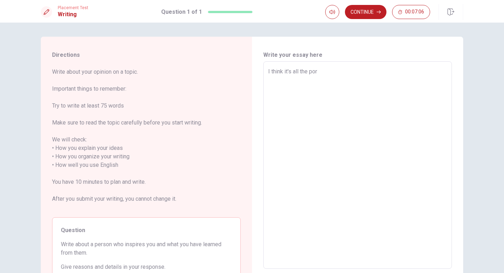
type textarea "x"
type textarea "I think it's all the porp"
type textarea "x"
type textarea "I think it's all the por"
type textarea "x"
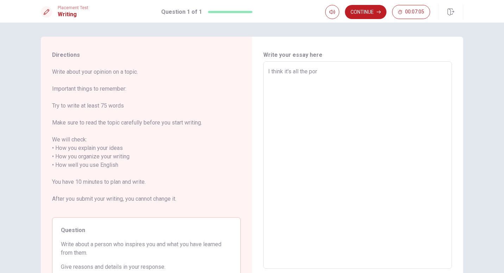
type textarea "I think it's all the po"
type textarea "x"
type textarea "I think it's all the [PERSON_NAME]"
type textarea "x"
type textarea "I think it's all the po"
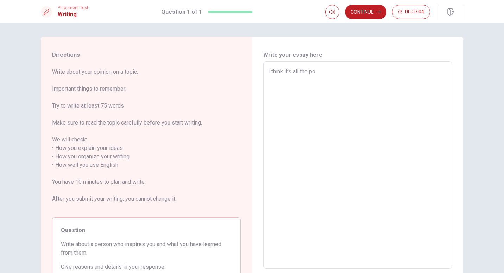
type textarea "x"
type textarea "I think it's all the p"
type textarea "x"
type textarea "I think it's all the pe"
type textarea "x"
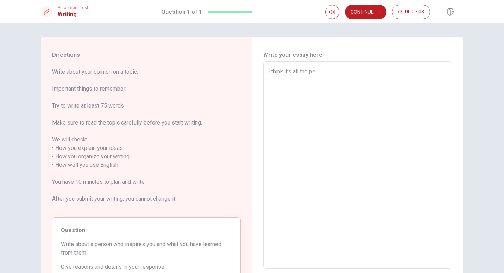
type textarea "I think it's all the peo"
type textarea "x"
type textarea "I think it's all the peop"
type textarea "x"
type textarea "I think it's all the peopl"
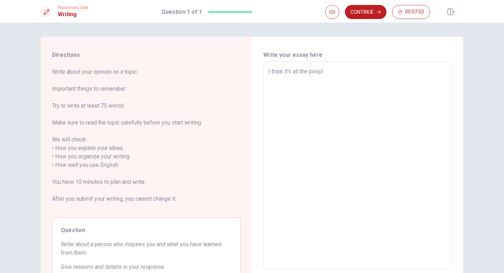
type textarea "x"
type textarea "I think it's all the people"
type textarea "x"
type textarea "I think it's all the people"
type textarea "x"
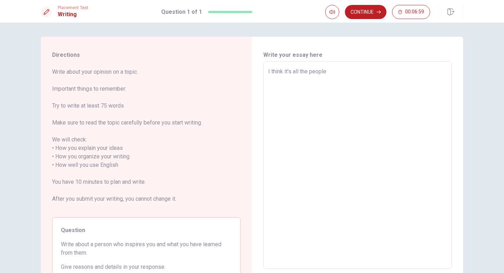
type textarea "I think it's all the people a"
type textarea "x"
type textarea "I think it's all the people ar"
type textarea "x"
type textarea "I think it's all the people aro"
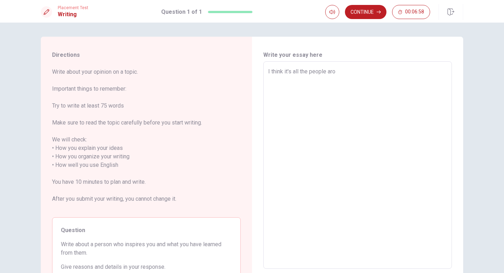
type textarea "x"
type textarea "I think it's all the people arou"
type textarea "x"
type textarea "I think it's all the people aroun"
type textarea "x"
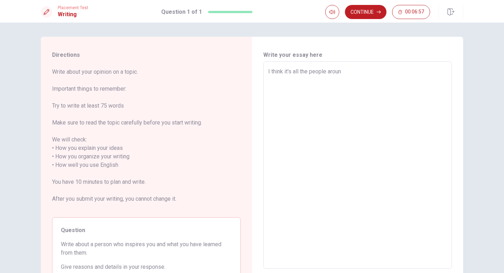
type textarea "I think it's all the people around"
type textarea "x"
type textarea "I think it's all the people around"
type textarea "x"
type textarea "I think it's all the people around m"
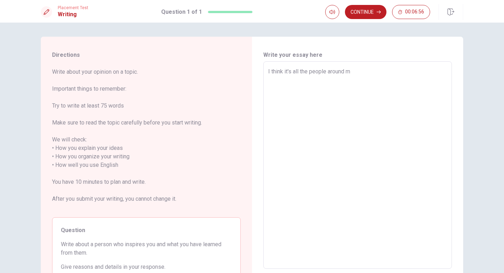
type textarea "x"
type textarea "I think it's all the people around me"
type textarea "x"
type textarea "I think it's all the people around me"
type textarea "x"
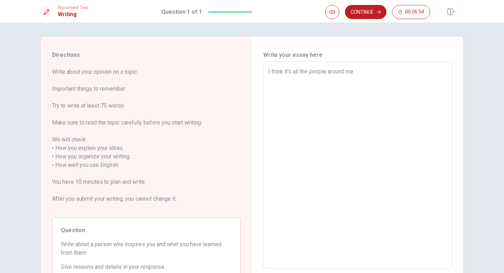
type textarea "I think it's all the people around me w"
type textarea "x"
type textarea "I think it's all the people around me wh"
type textarea "x"
type textarea "I think it's all the people around me who"
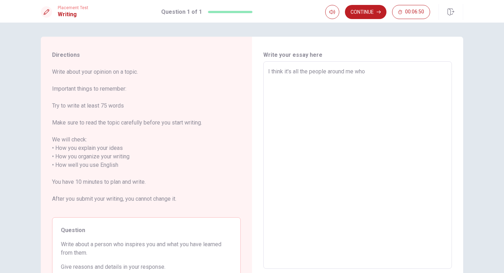
type textarea "x"
type textarea "I think it's all the people around me who"
type textarea "x"
type textarea "I think it's all the people around me who i"
type textarea "x"
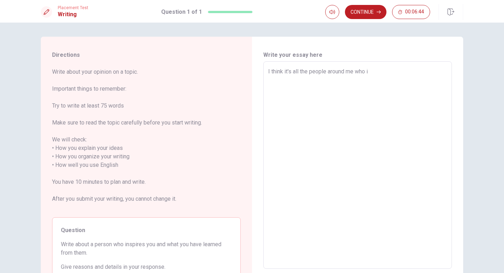
type textarea "I think it's all the people around me who in"
type textarea "x"
type textarea "I think it's all the people around me who ins"
type textarea "x"
type textarea "I think it's all the people around me who insp"
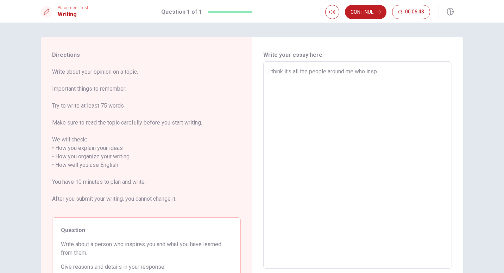
type textarea "x"
type textarea "I think it's all the people around me who inspi"
type textarea "x"
type textarea "I think it's all the people around me who inspir"
type textarea "x"
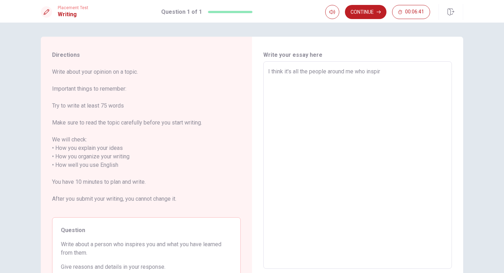
type textarea "I think it's all the people around me who inspire"
type textarea "x"
type textarea "I think it's all the people around me who inspires"
type textarea "x"
type textarea "I think it's all the people around me who inspires"
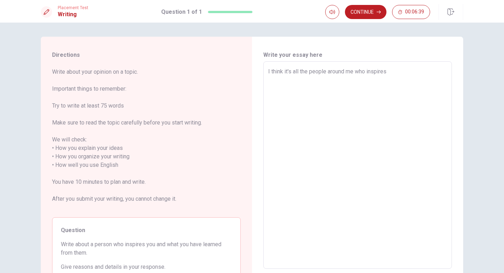
type textarea "x"
type textarea "I think it's all the people around me who inspires m"
type textarea "x"
type textarea "I think it's all the people around me who inspires me"
type textarea "x"
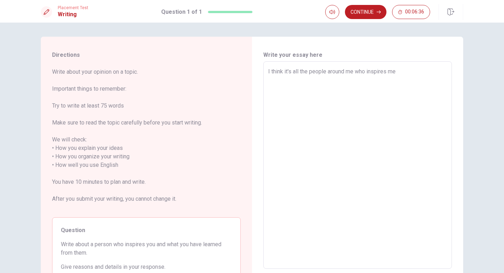
type textarea "I think it's all the people around me who inspires me."
type textarea "x"
type textarea "I think it's all the people around me who inspires me."
type textarea "x"
type textarea "I think it's all the people around me who inspires me."
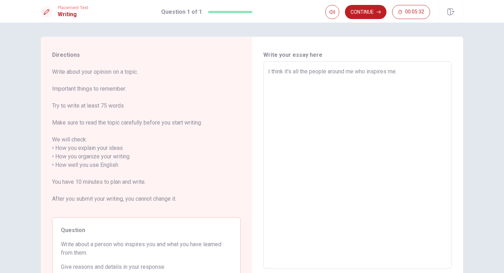
type textarea "x"
type textarea "I think it's all the people around me who inspires me. i"
type textarea "x"
type textarea "I think it's all the people around me who inspires me. it"
type textarea "x"
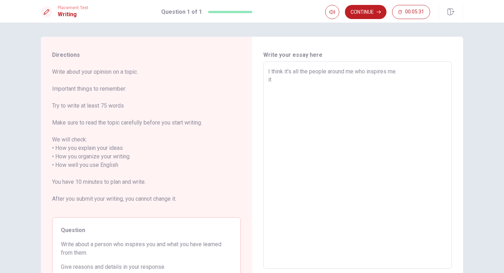
type textarea "I think it's all the people around me who inspires me. it"
type textarea "x"
type textarea "I think it's all the people around me who inspires me. it d"
type textarea "x"
type textarea "I think it's all the people around me who inspires me. it do"
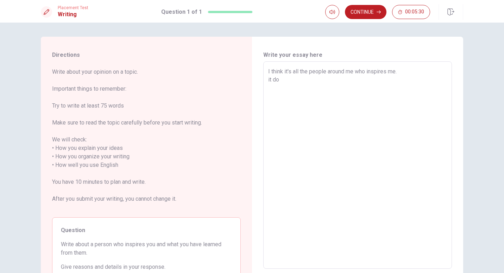
type textarea "x"
type textarea "I think it's all the people around me who inspires me. it doe"
type textarea "x"
type textarea "I think it's all the people around me who inspires me. it does"
type textarea "x"
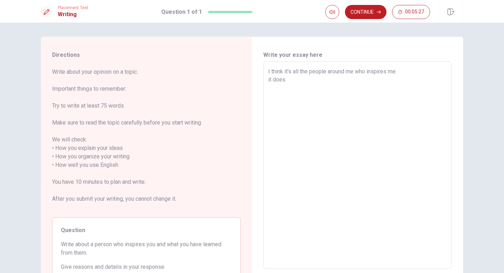
type textarea "I think it's all the people around me who inspires me. it does"
type textarea "x"
type textarea "I think it's all the people around me who inspires me. it does"
type textarea "x"
type textarea "I think it's all the people around me who inspires me. it doesn"
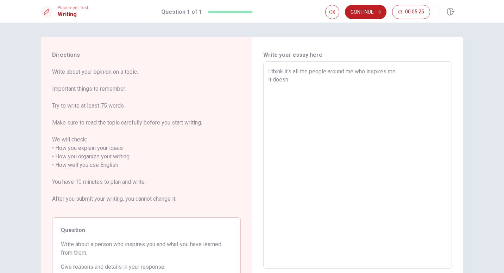
type textarea "x"
type textarea "I think it's all the people around me who inspires me. it doesn;"
type textarea "x"
type textarea "I think it's all the people around me who inspires me. it doesn;;"
type textarea "x"
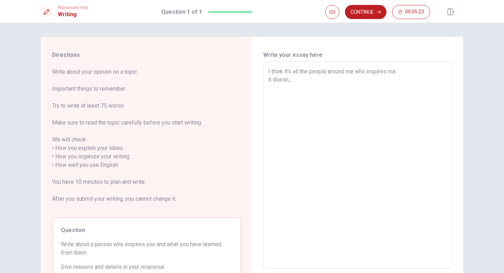
type textarea "I think it's all the people around me who inspires me. it doesn;"
type textarea "x"
click at [268, 80] on textarea "I think it's all the people around me who inspires me. it doesn't mean i always…" at bounding box center [357, 164] width 179 height 195
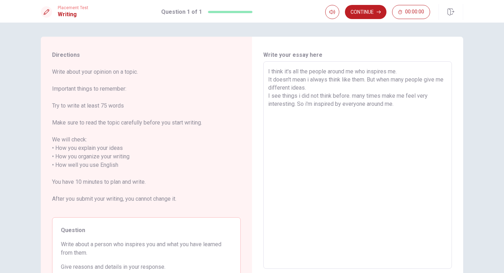
click at [409, 107] on textarea "I think it's all the people around me who inspires me. It doesn't mean i always…" at bounding box center [357, 164] width 179 height 195
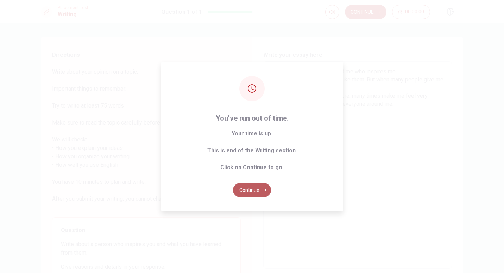
click at [266, 190] on button "Continue" at bounding box center [252, 190] width 38 height 14
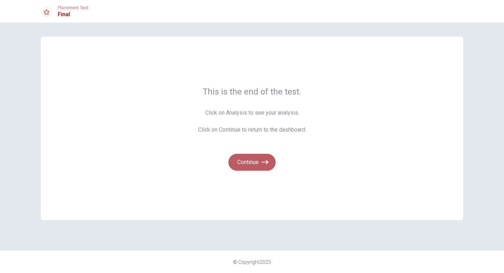
click at [257, 161] on button "Continue" at bounding box center [252, 162] width 47 height 17
